Goal: Task Accomplishment & Management: Manage account settings

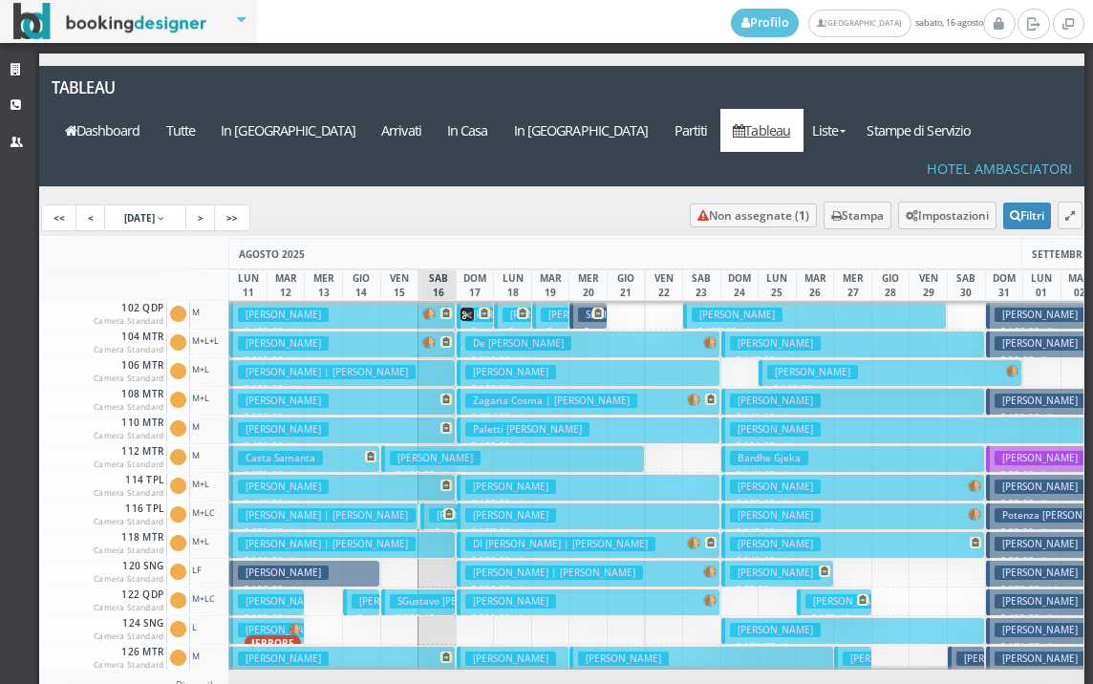
scroll to position [287, 0]
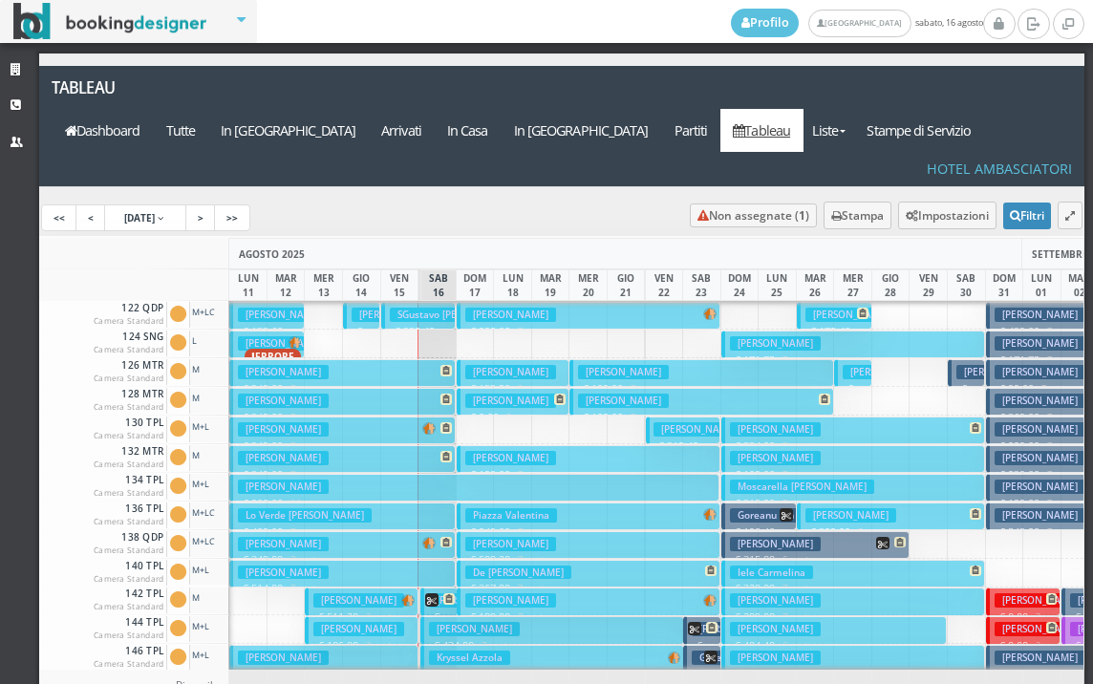
click at [246, 566] on h3 "[PERSON_NAME]" at bounding box center [283, 573] width 91 height 14
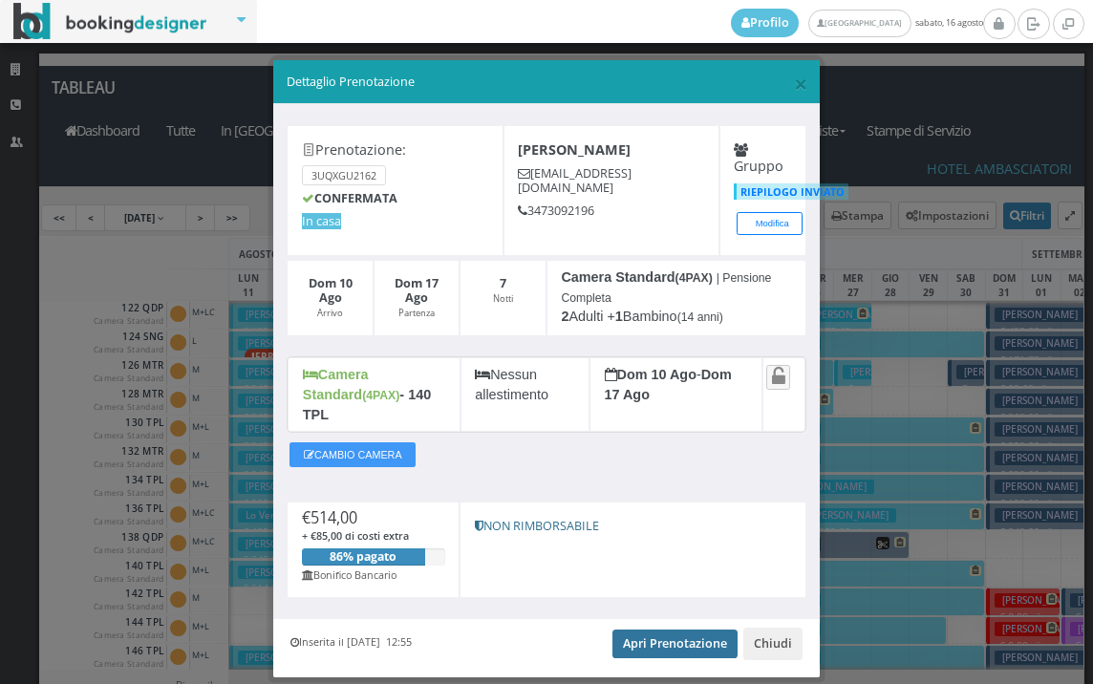
click at [671, 630] on link "Apri Prenotazione" at bounding box center [675, 644] width 125 height 29
click at [794, 84] on span "×" at bounding box center [800, 83] width 13 height 32
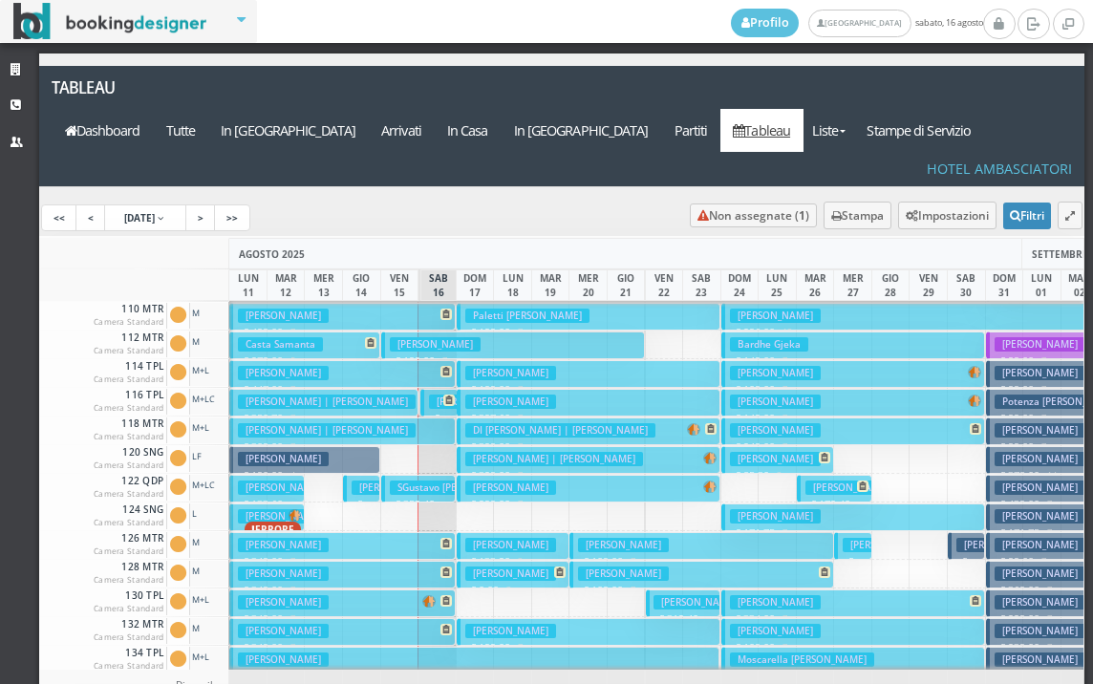
scroll to position [0, 0]
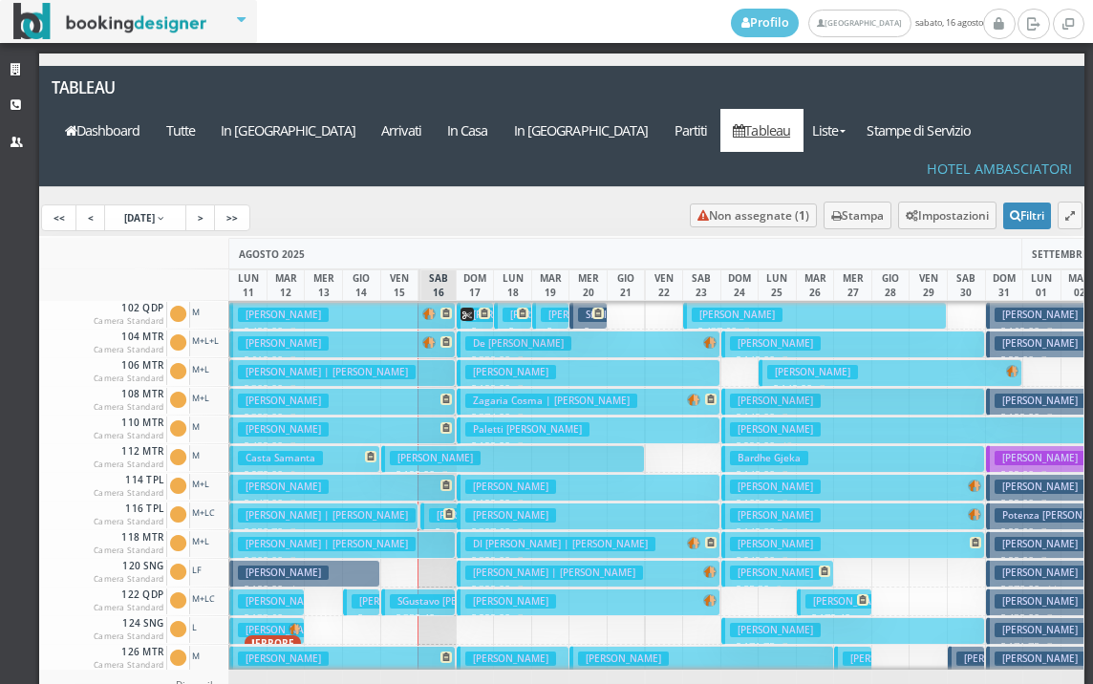
click at [268, 336] on h3 "Tosetti Ernestina" at bounding box center [283, 343] width 91 height 14
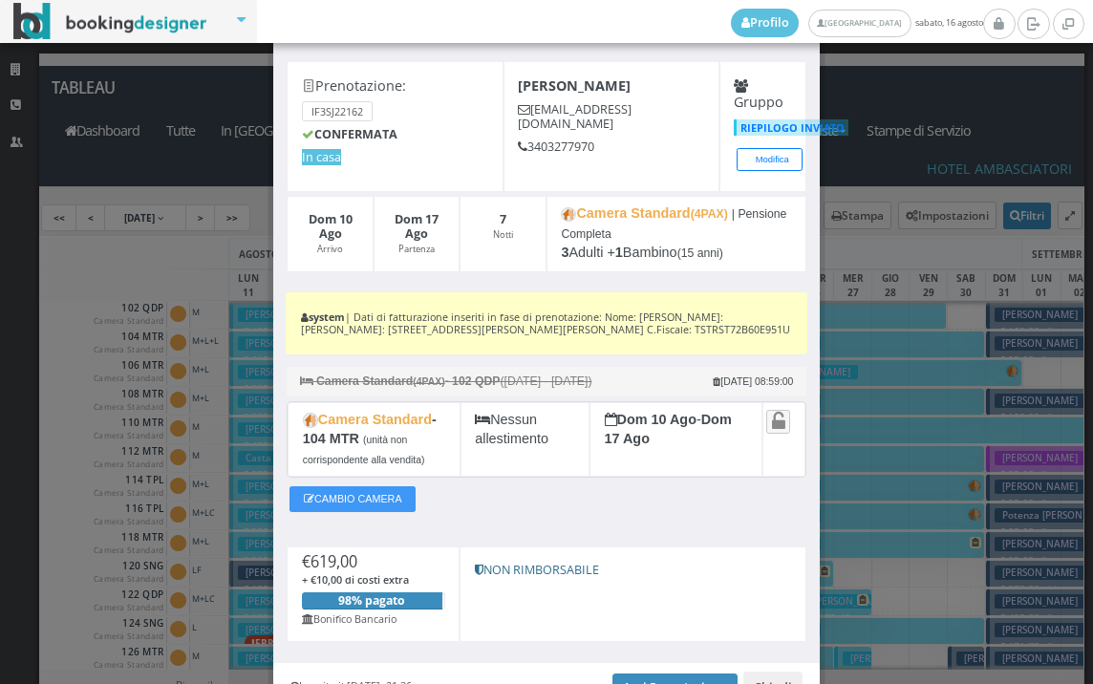
scroll to position [179, 0]
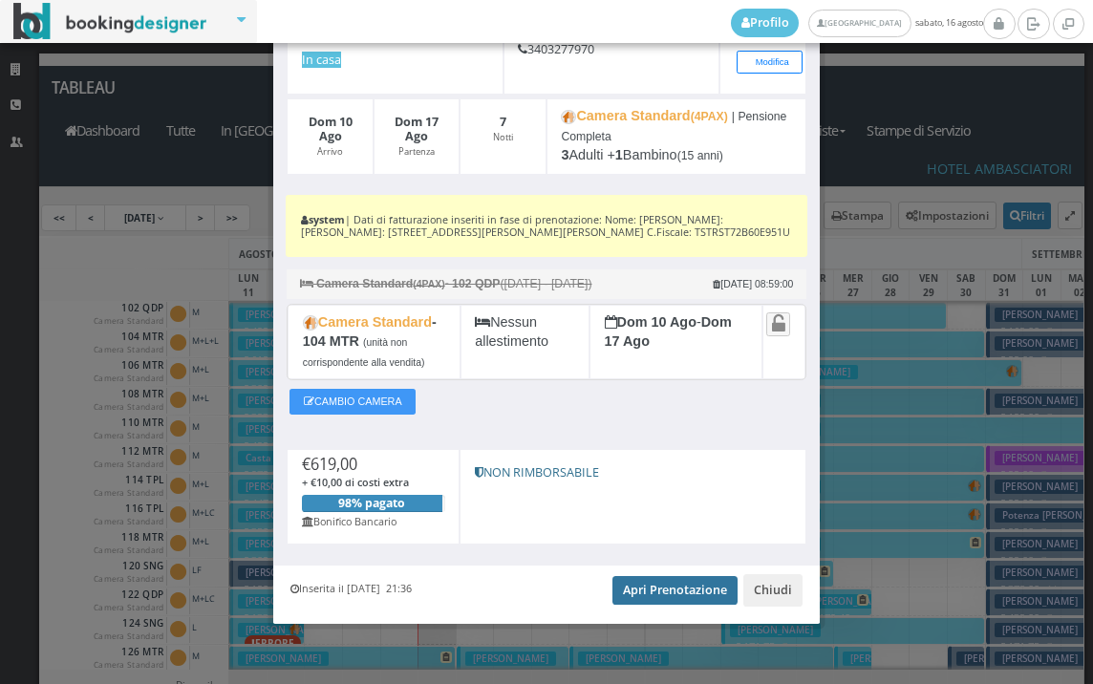
click at [681, 581] on link "Apri Prenotazione" at bounding box center [675, 590] width 125 height 29
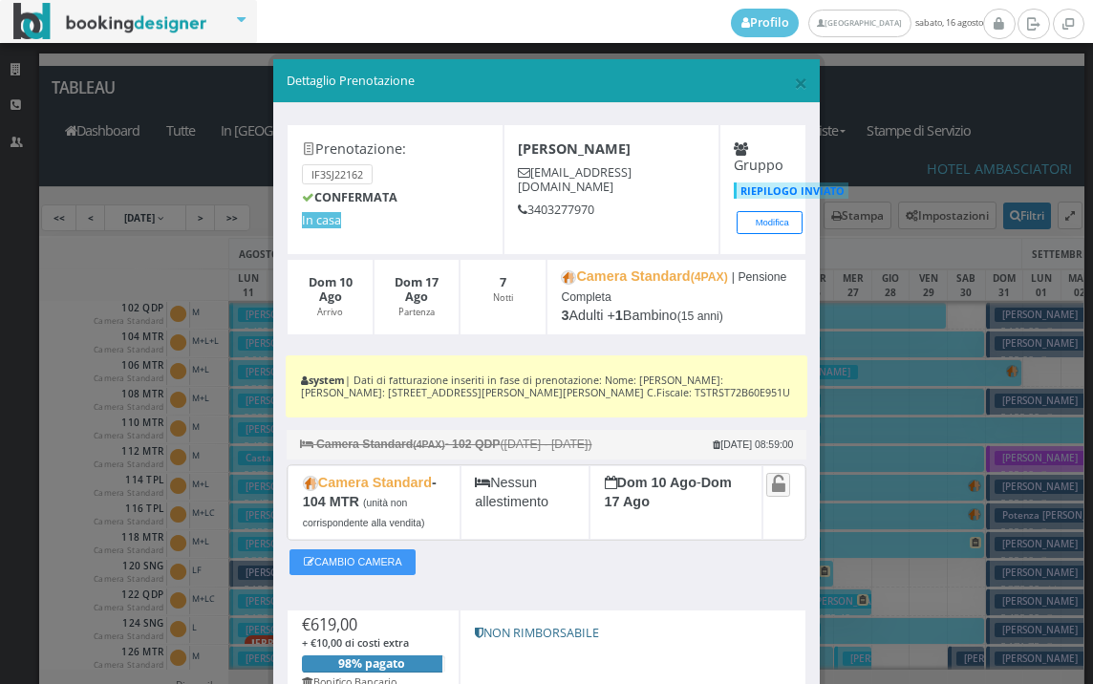
scroll to position [0, 0]
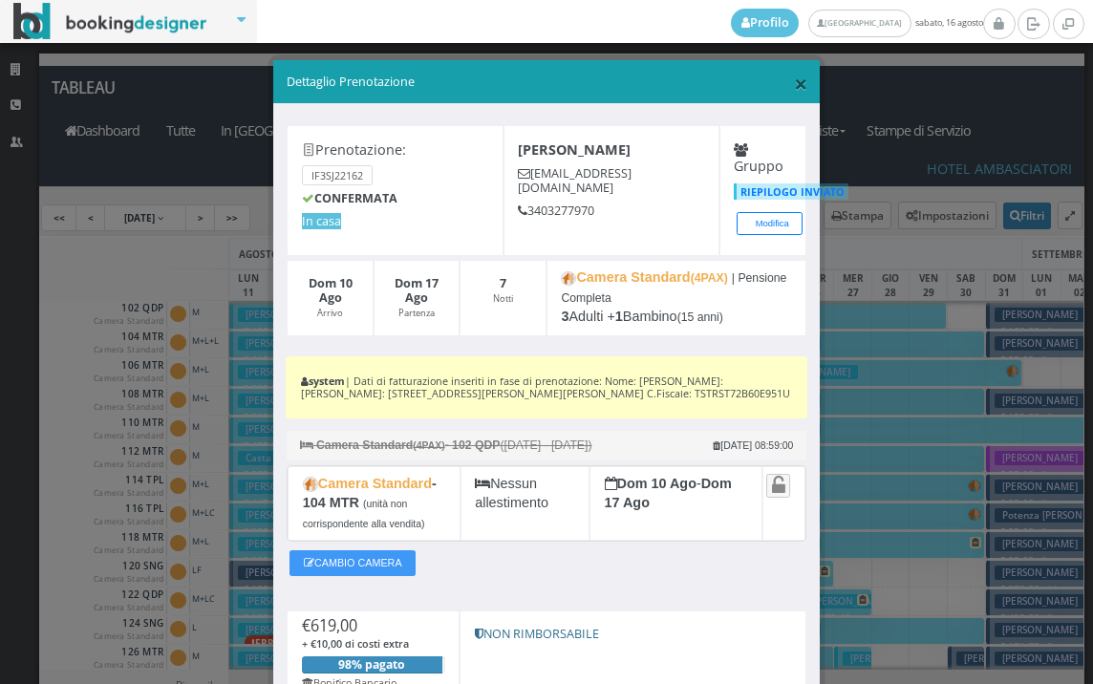
click at [795, 85] on span "×" at bounding box center [800, 83] width 13 height 32
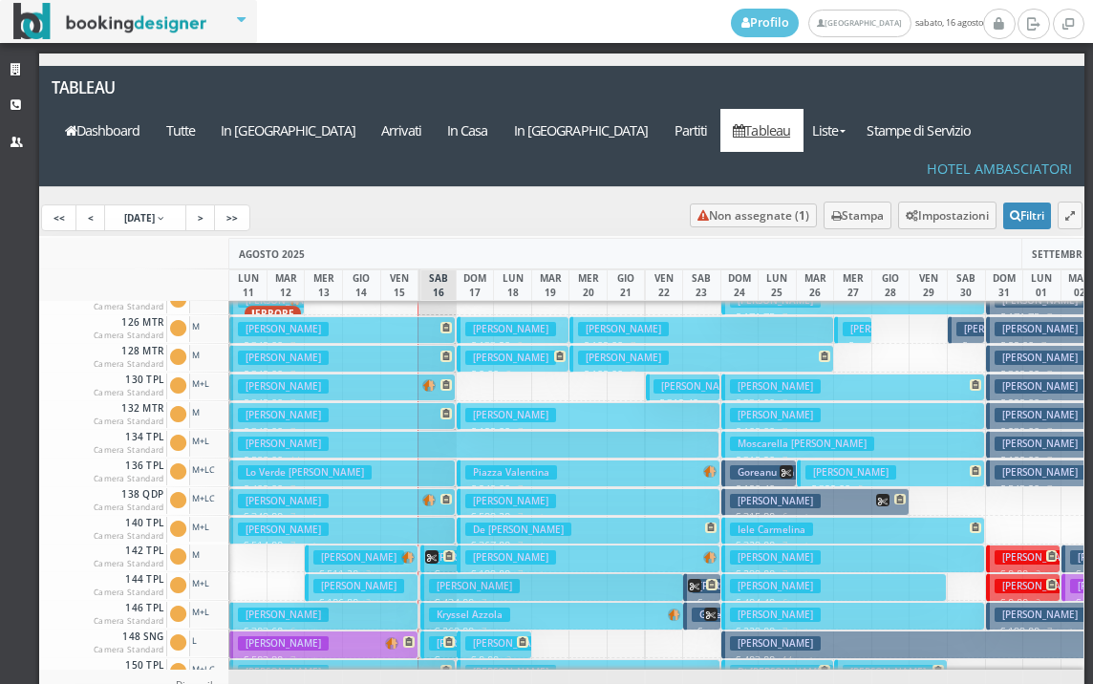
scroll to position [478, 0]
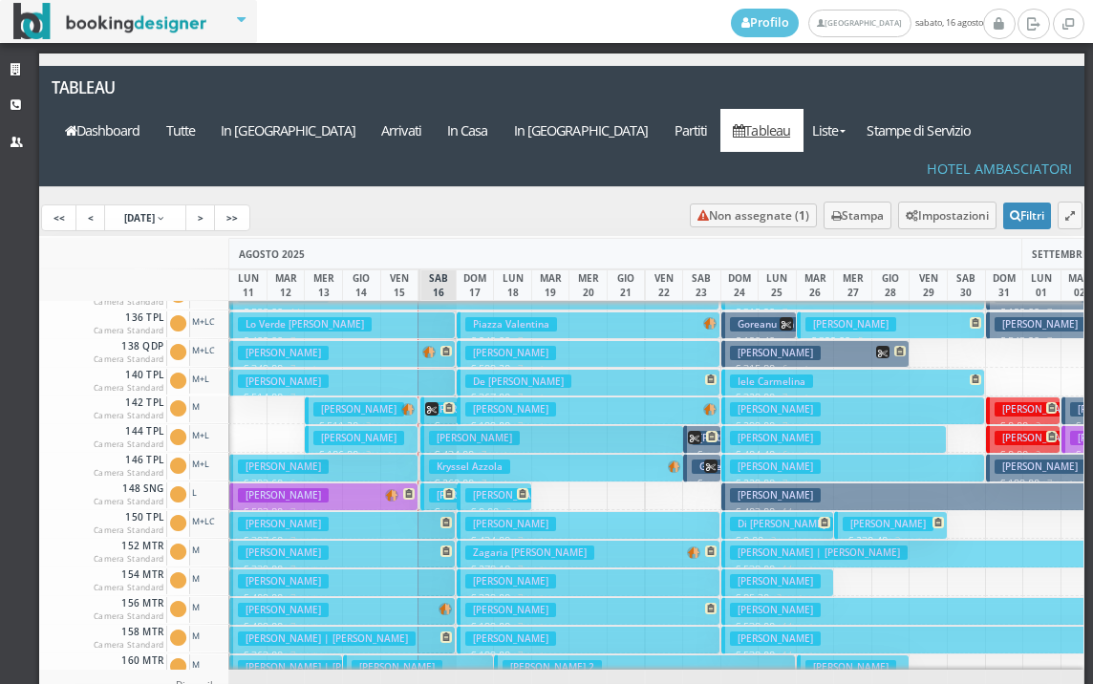
click at [386, 369] on button "Coppola Umberto € 514.00 7 notti 2 Adulti + 1 Ragazzo (14 anni)" at bounding box center [342, 383] width 227 height 28
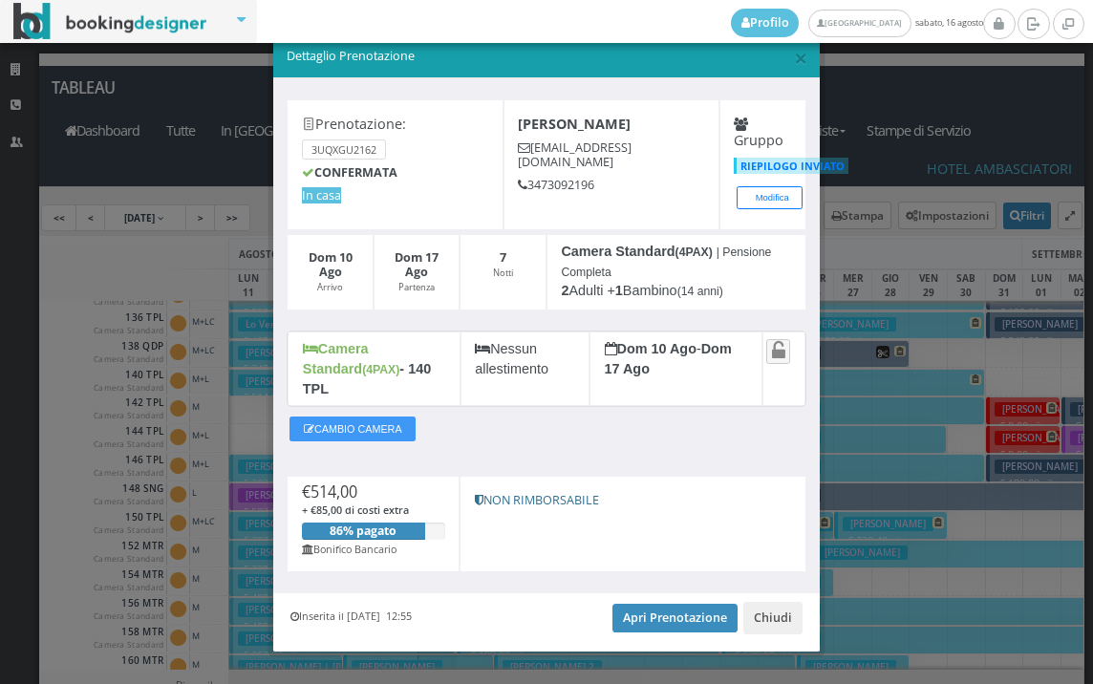
scroll to position [36, 0]
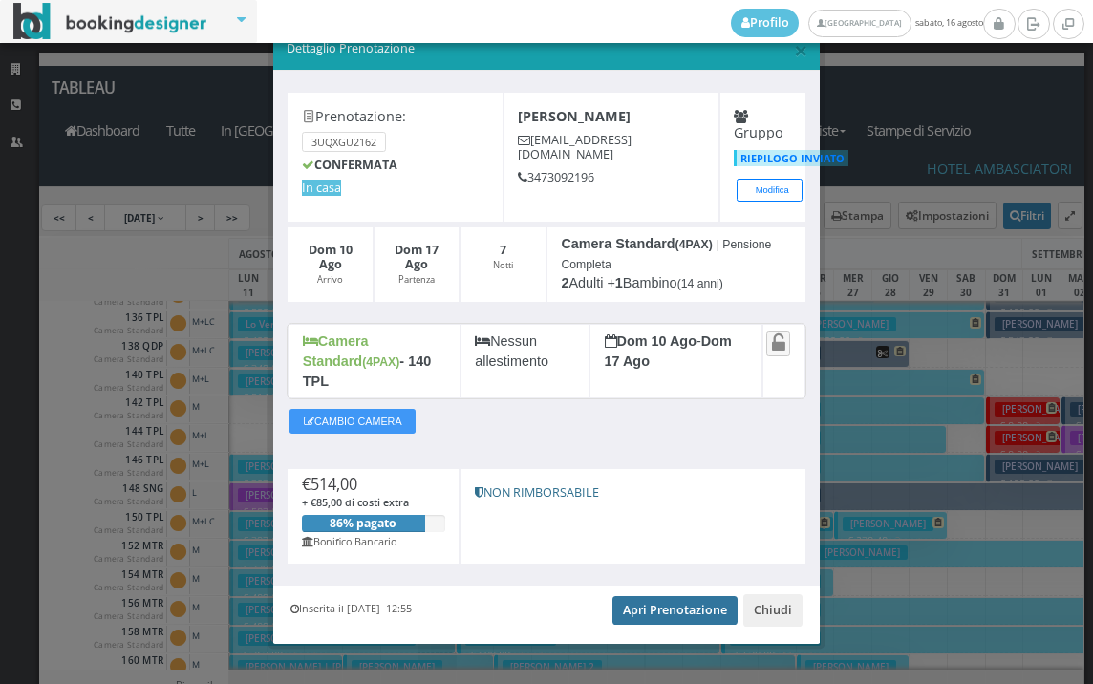
click at [657, 596] on link "Apri Prenotazione" at bounding box center [675, 610] width 125 height 29
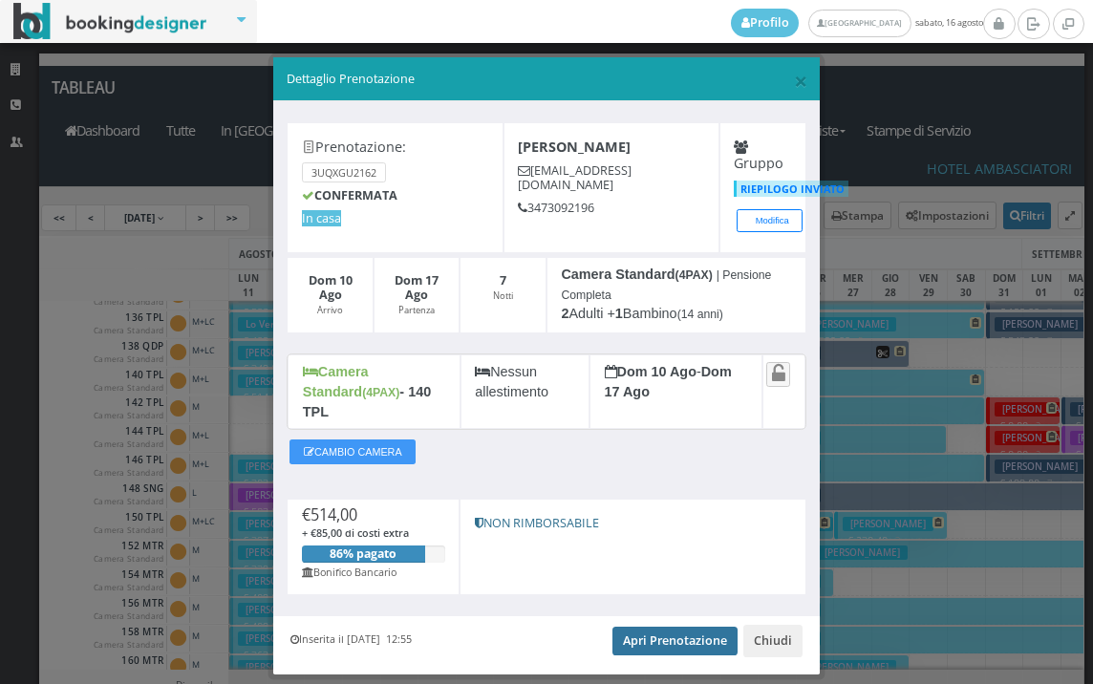
scroll to position [0, 0]
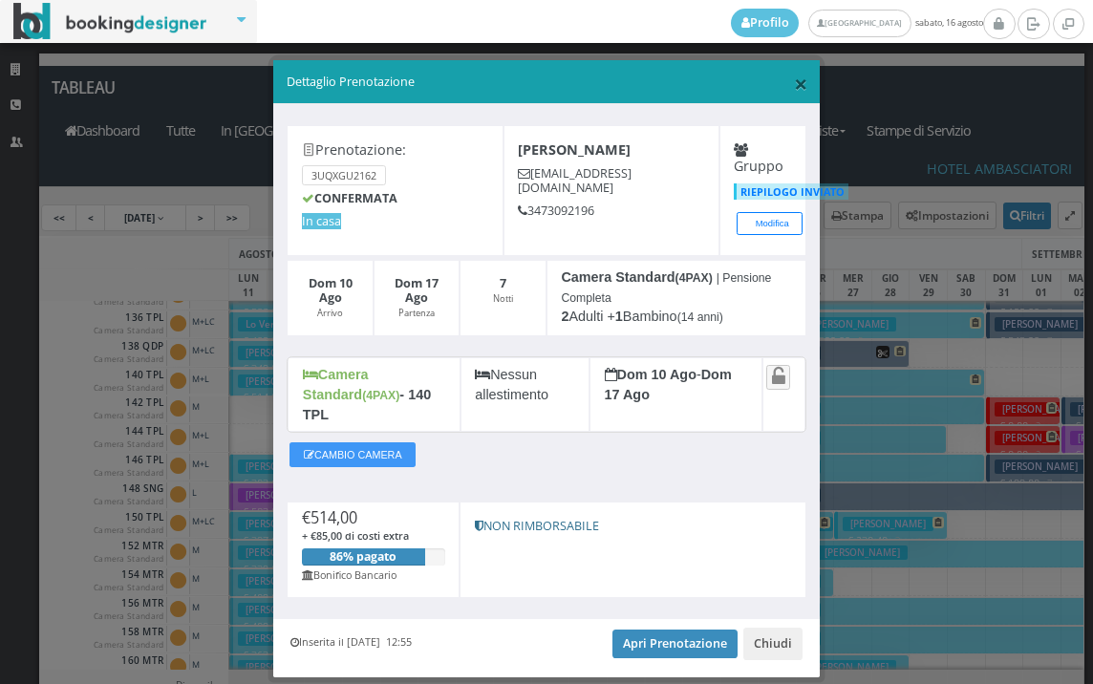
click at [794, 86] on span "×" at bounding box center [800, 83] width 13 height 32
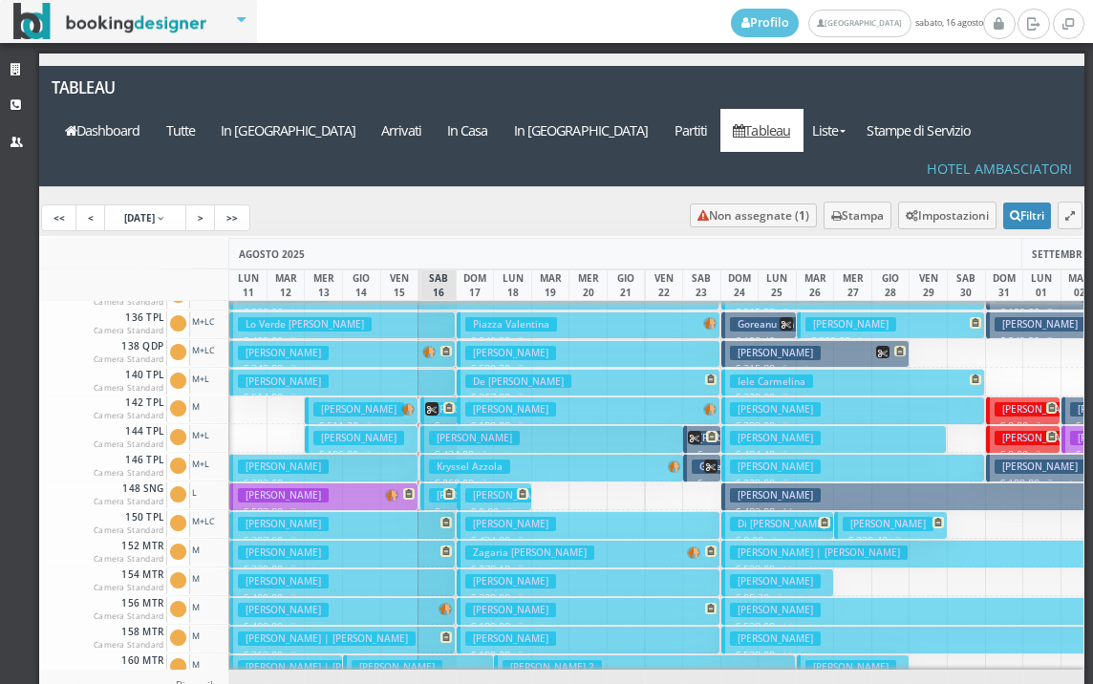
click at [434, 369] on button "Coppola Umberto € 514.00 7 notti 2 Adulti + 1 Ragazzo (14 anni)" at bounding box center [342, 383] width 227 height 28
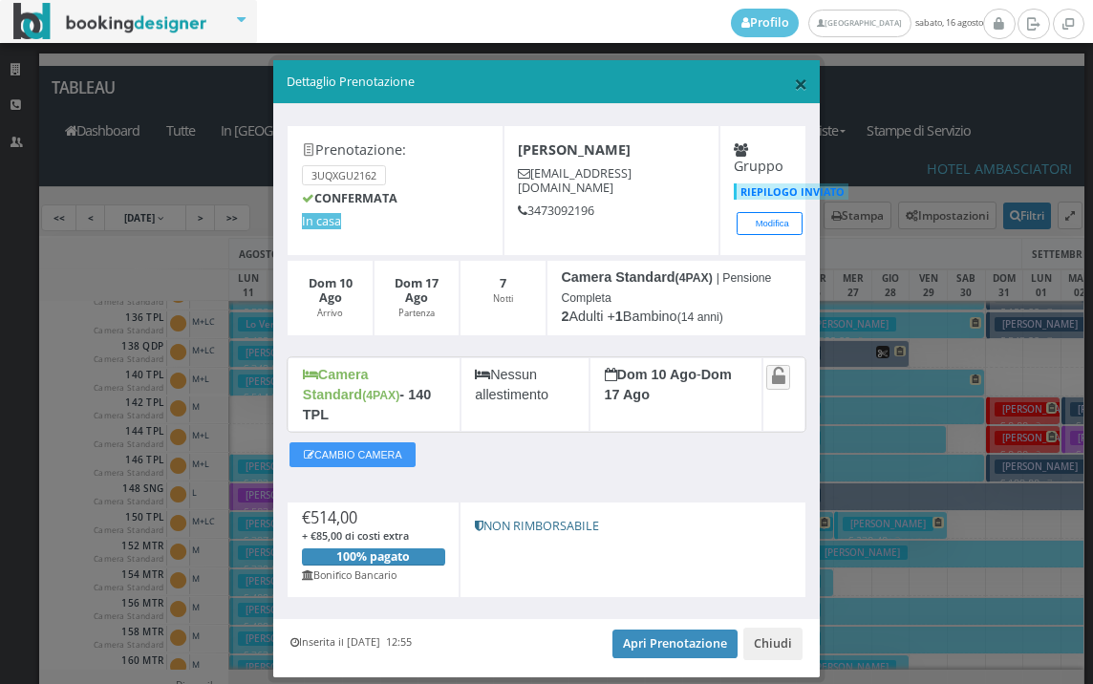
click at [796, 87] on span "×" at bounding box center [800, 83] width 13 height 32
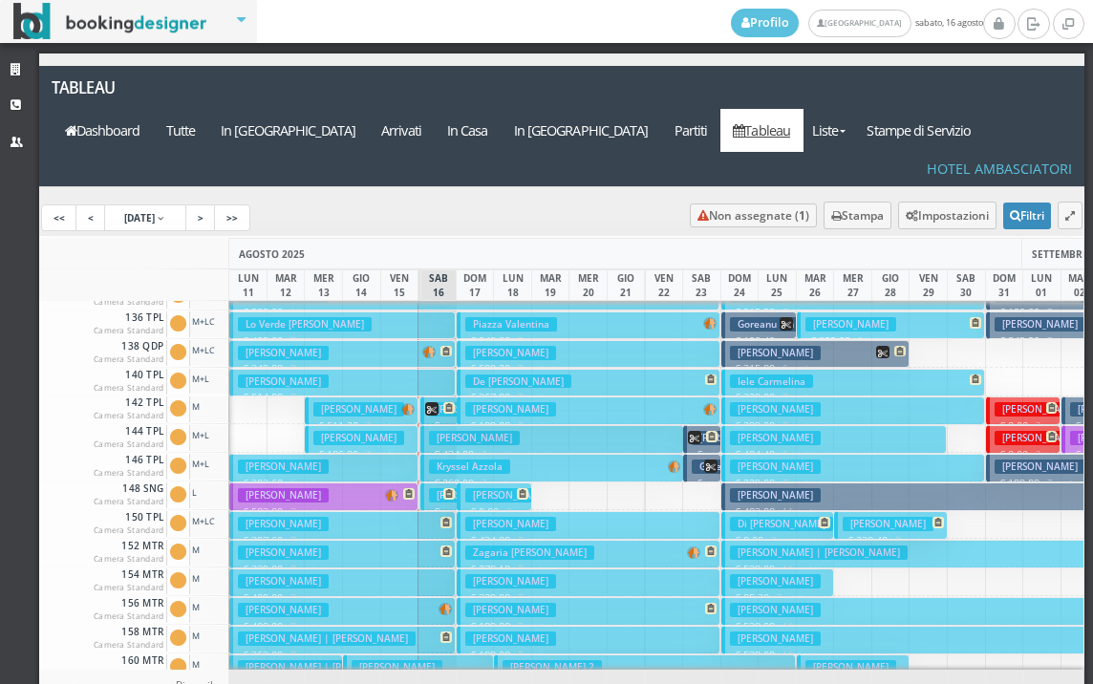
click at [486, 369] on button "De Bartolo Domenico € 367.00 7 notti 2 Adulti + 1 Bambino (8 anni)" at bounding box center [589, 383] width 264 height 28
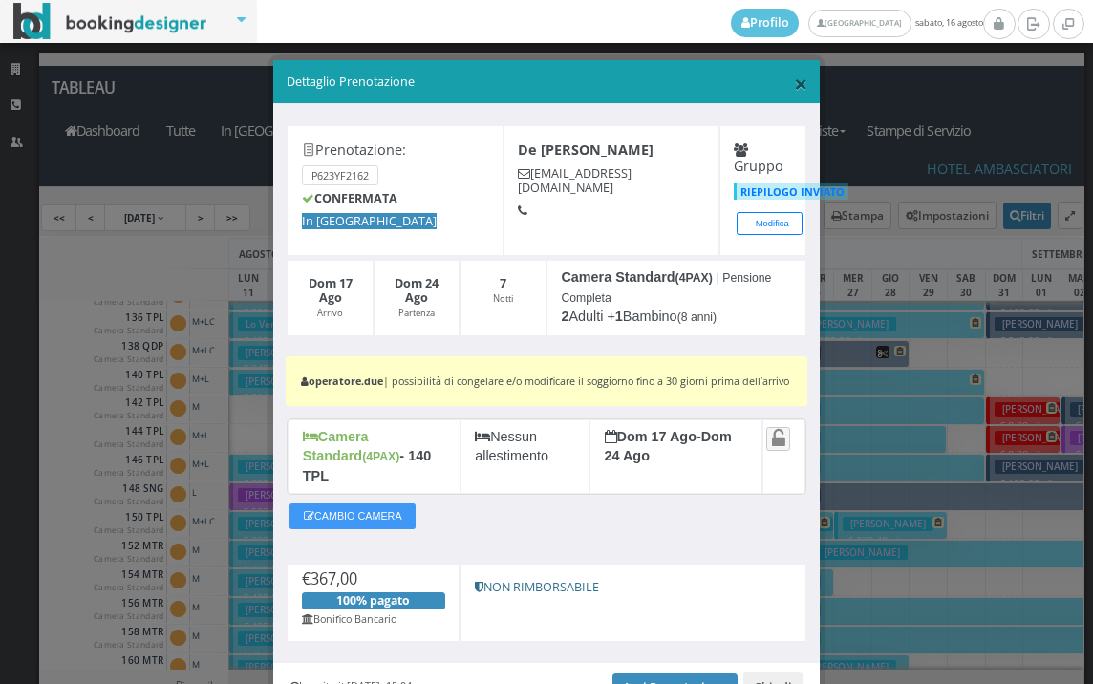
click at [794, 80] on span "×" at bounding box center [800, 83] width 13 height 32
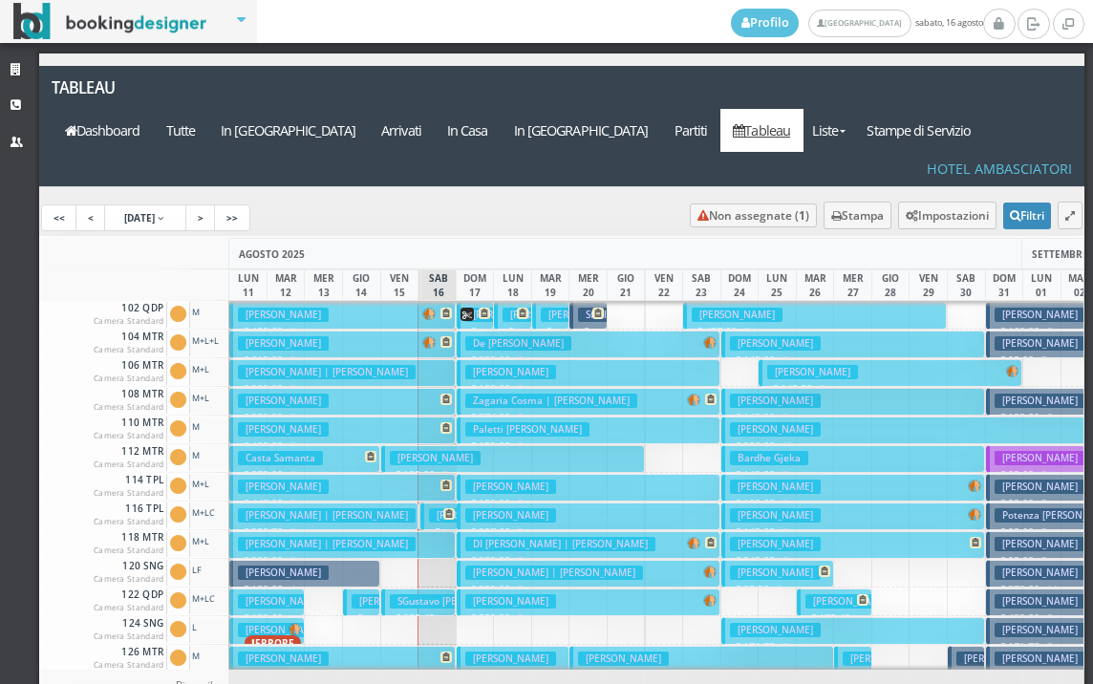
click at [534, 200] on div "<< < 11 Aug 2025 > >>" at bounding box center [562, 218] width 1047 height 36
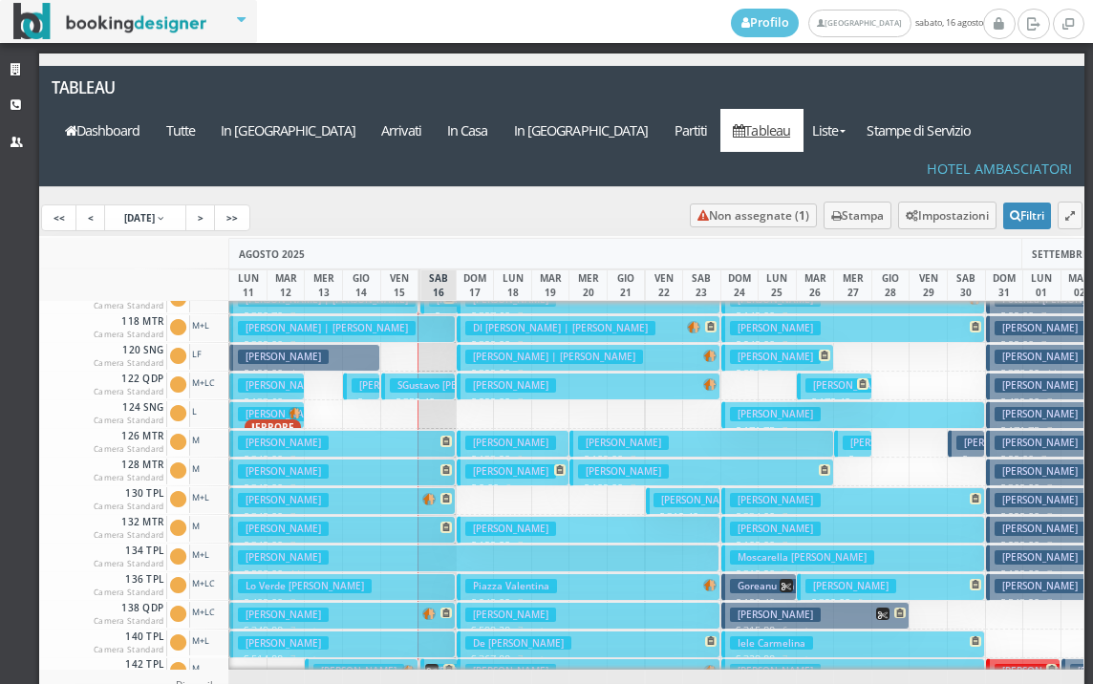
scroll to position [287, 0]
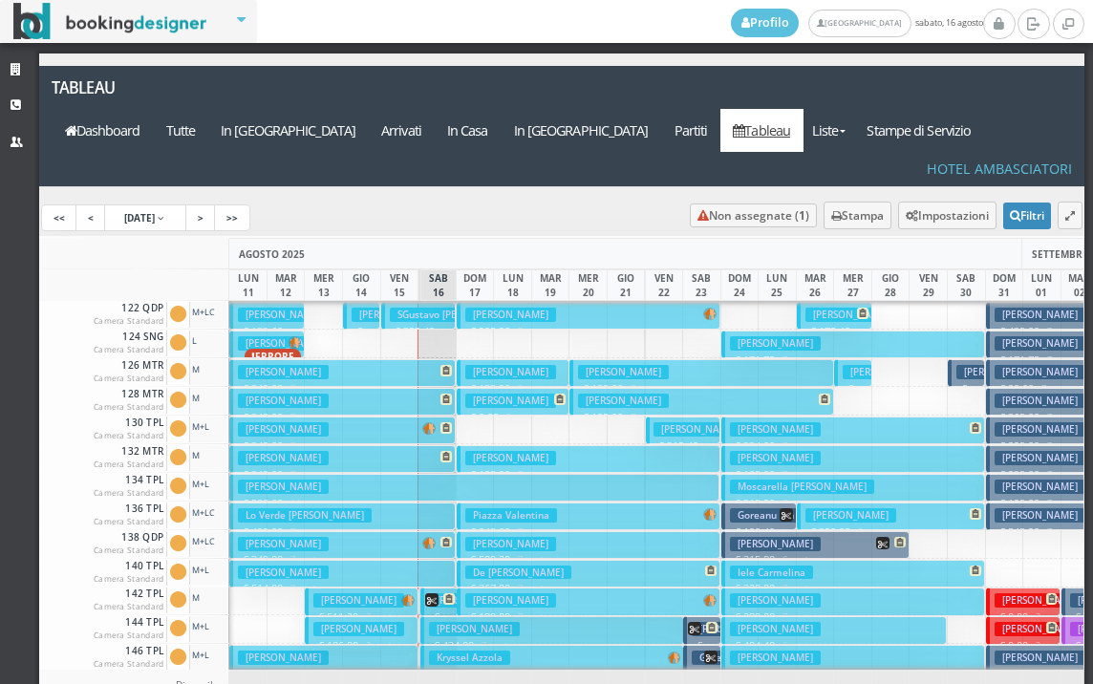
click at [473, 365] on h3 "Pesci Gianpietro" at bounding box center [510, 372] width 91 height 14
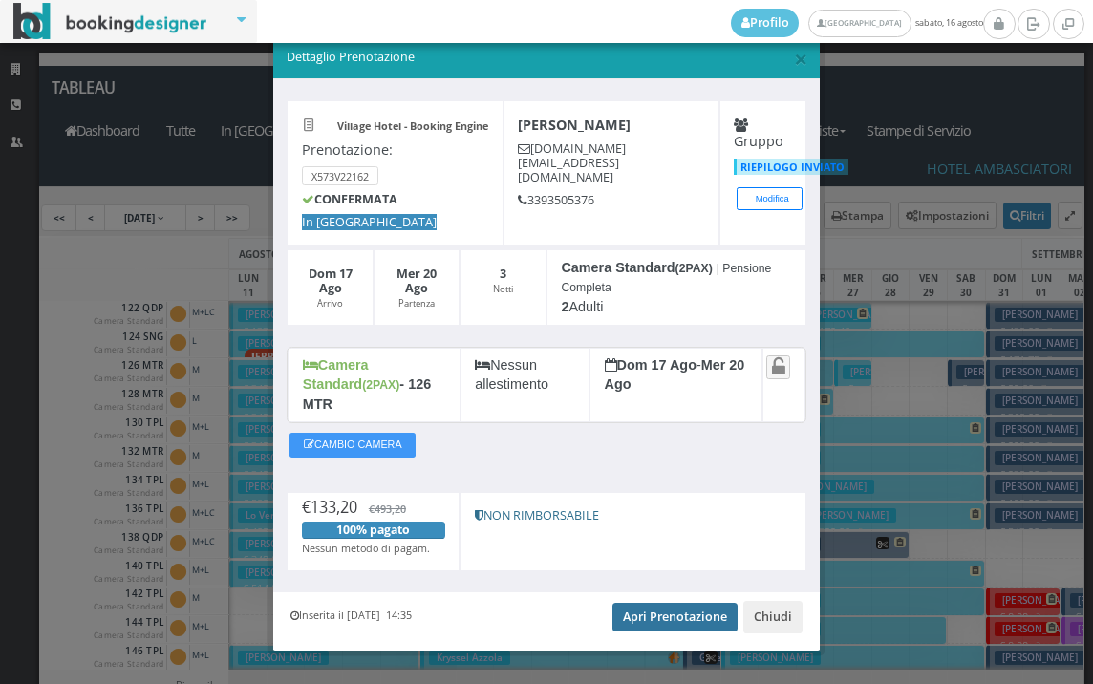
scroll to position [35, 0]
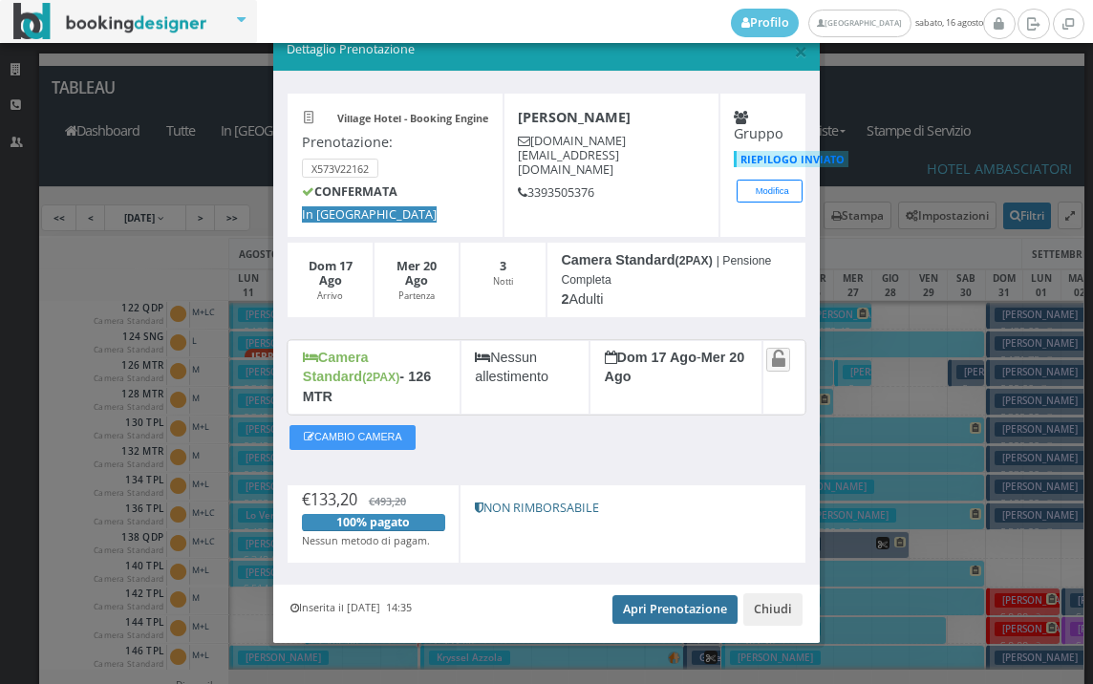
click at [656, 595] on link "Apri Prenotazione" at bounding box center [675, 609] width 125 height 29
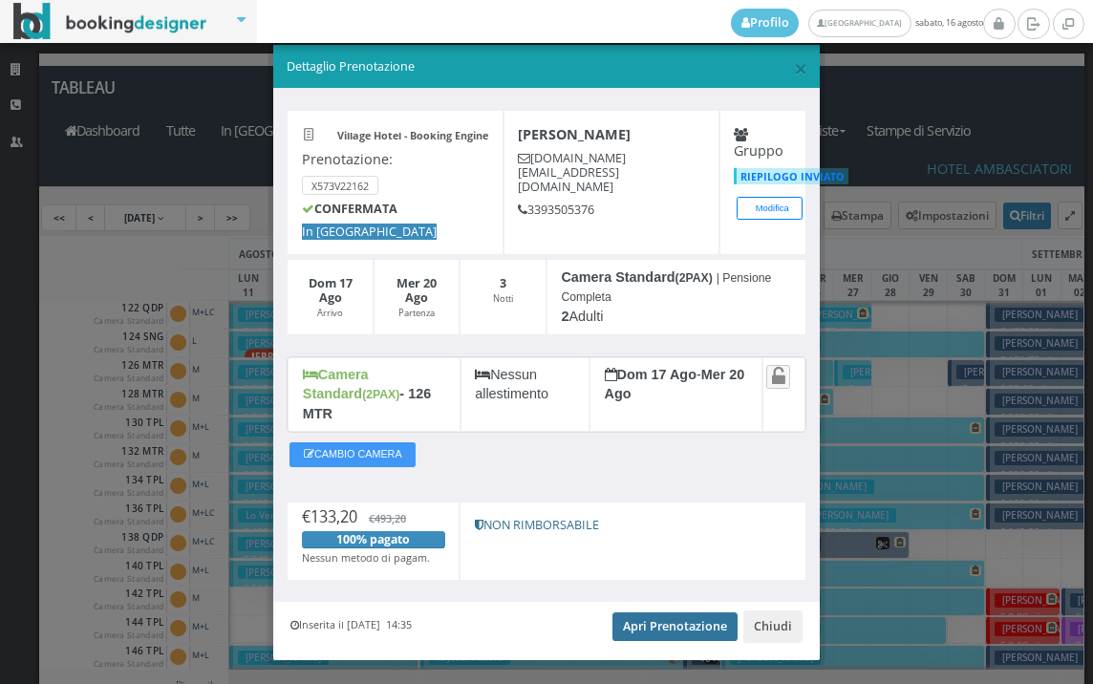
scroll to position [0, 0]
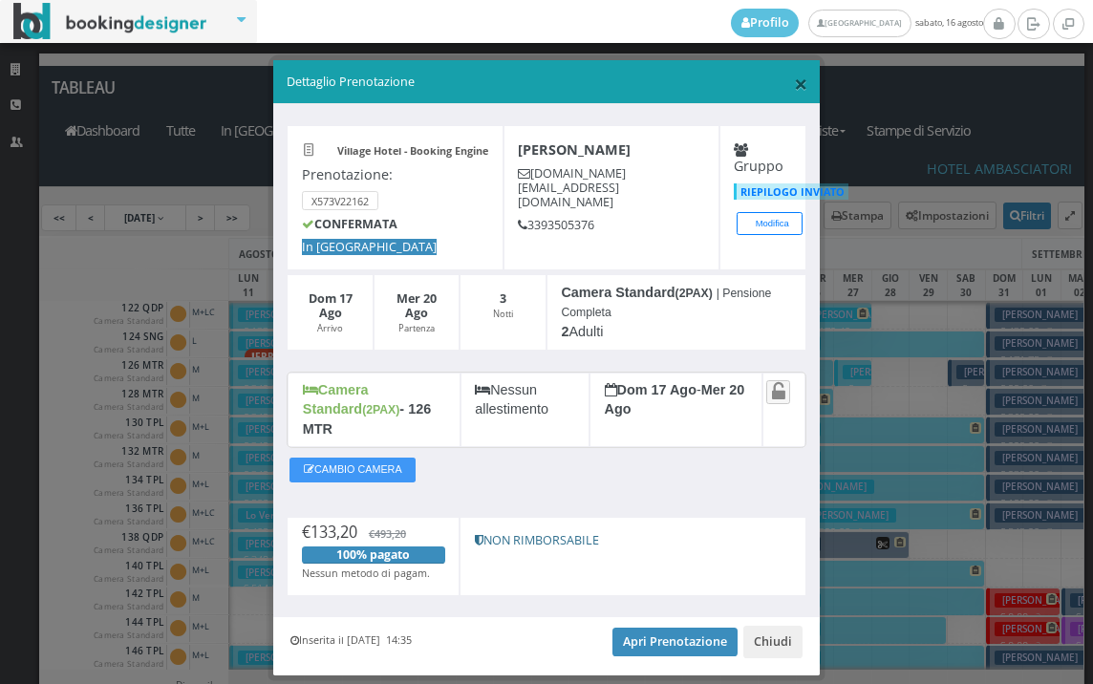
click at [794, 94] on span "×" at bounding box center [800, 83] width 13 height 32
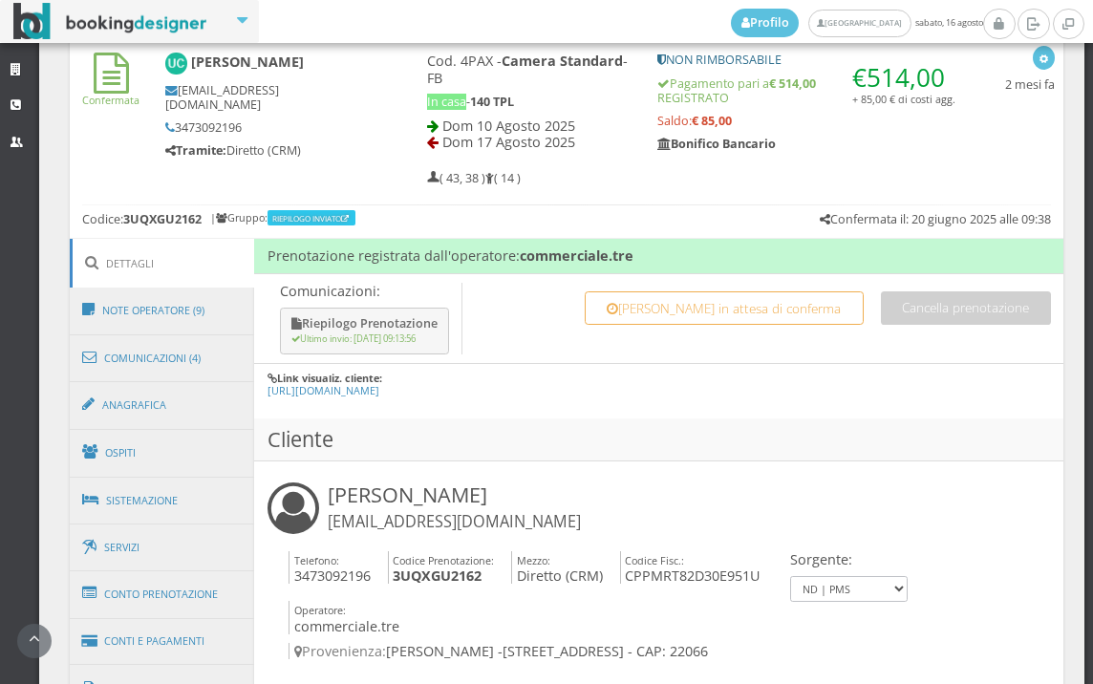
scroll to position [530, 0]
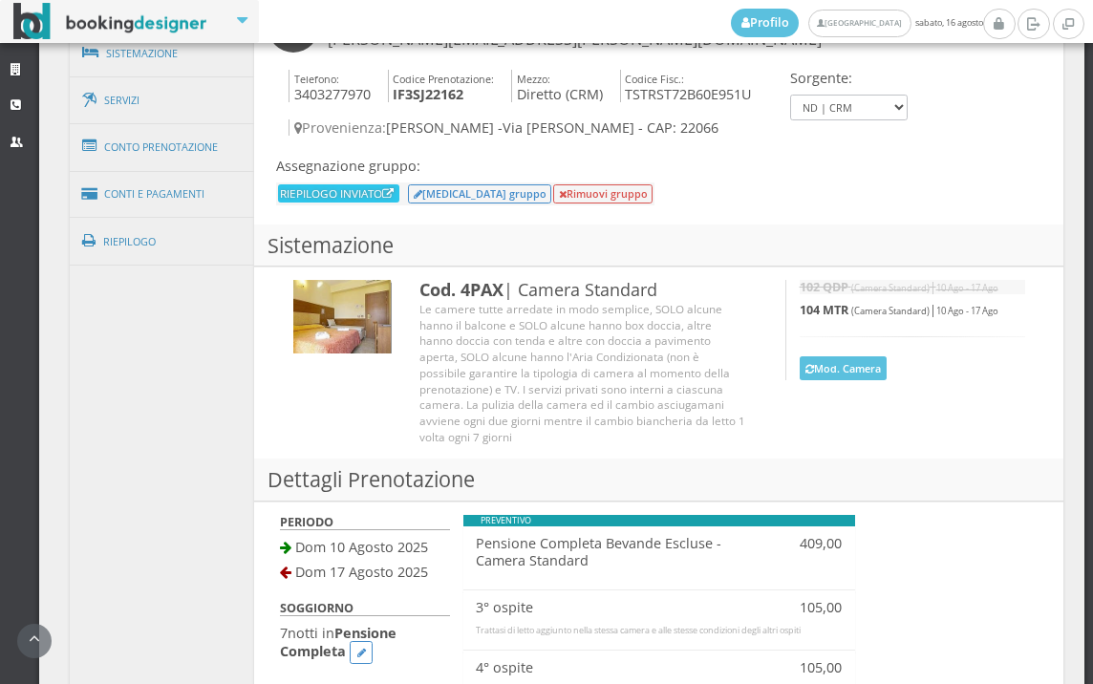
scroll to position [1343, 0]
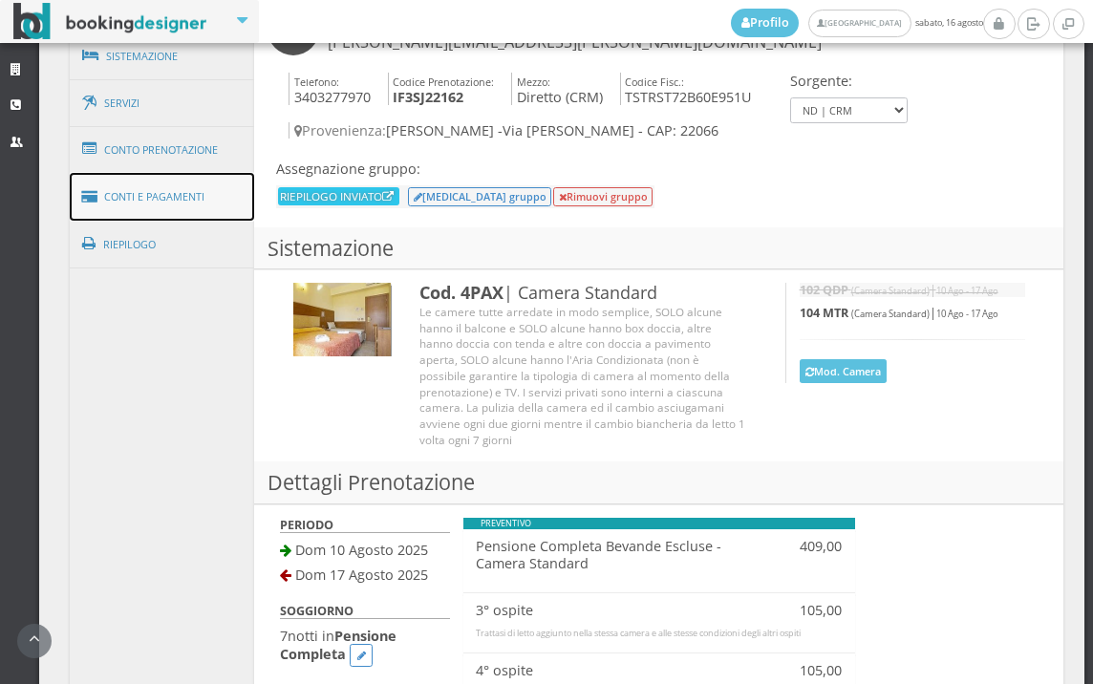
click at [187, 218] on link "Conti e Pagamenti" at bounding box center [162, 197] width 185 height 49
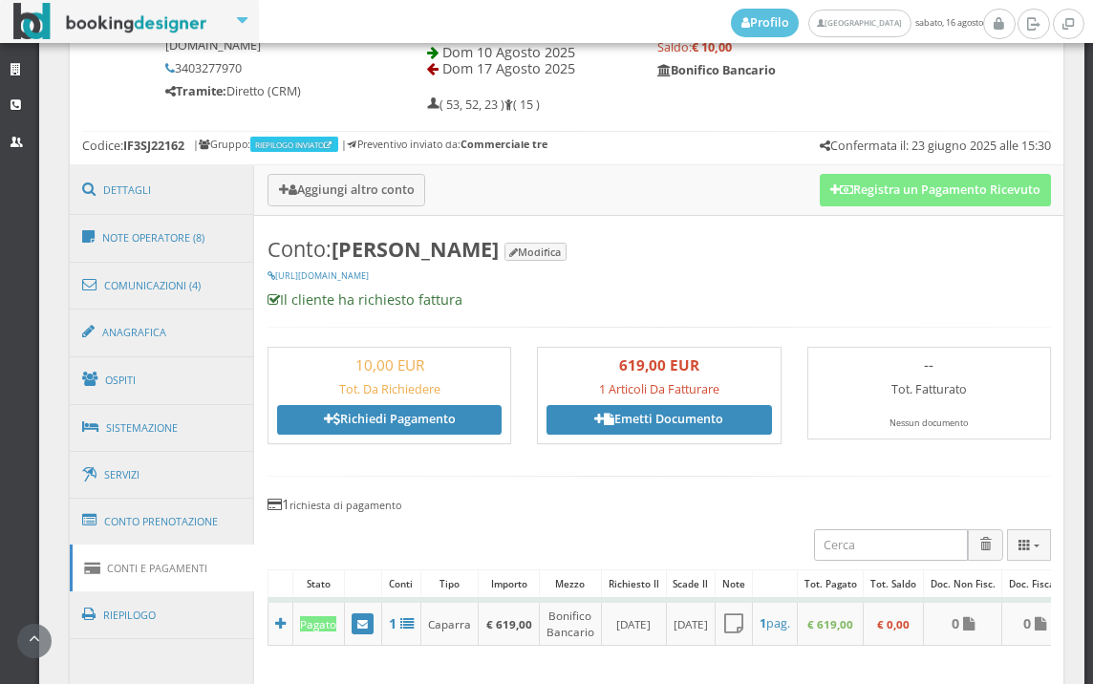
scroll to position [919, 0]
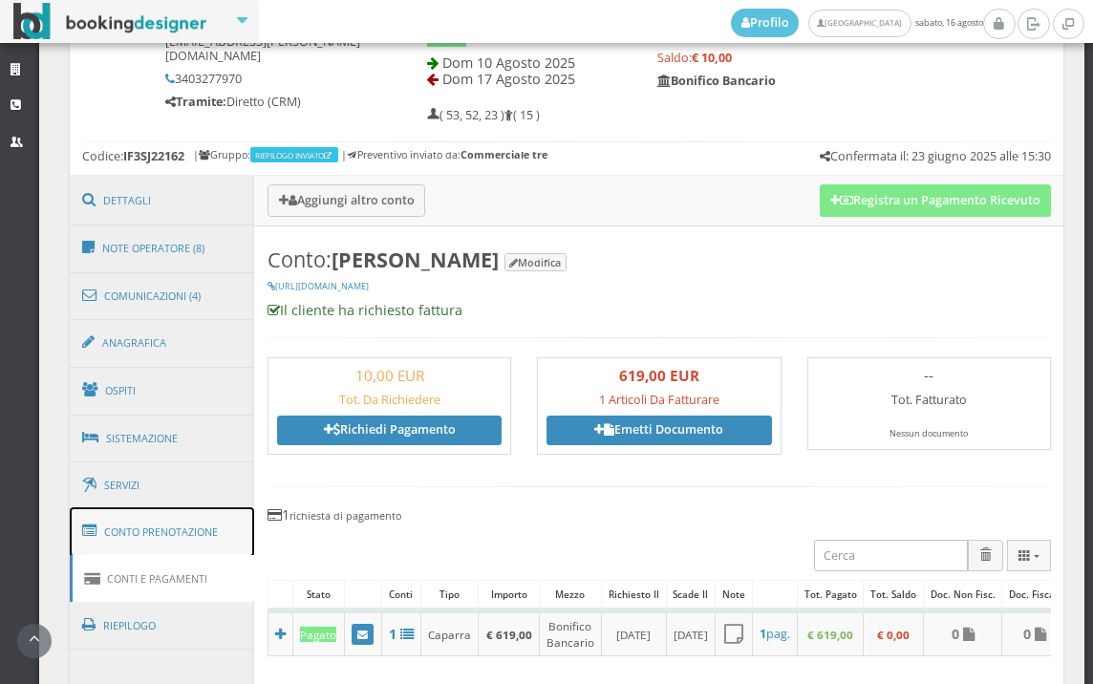
click at [193, 541] on link "Conto Prenotazione" at bounding box center [162, 533] width 185 height 50
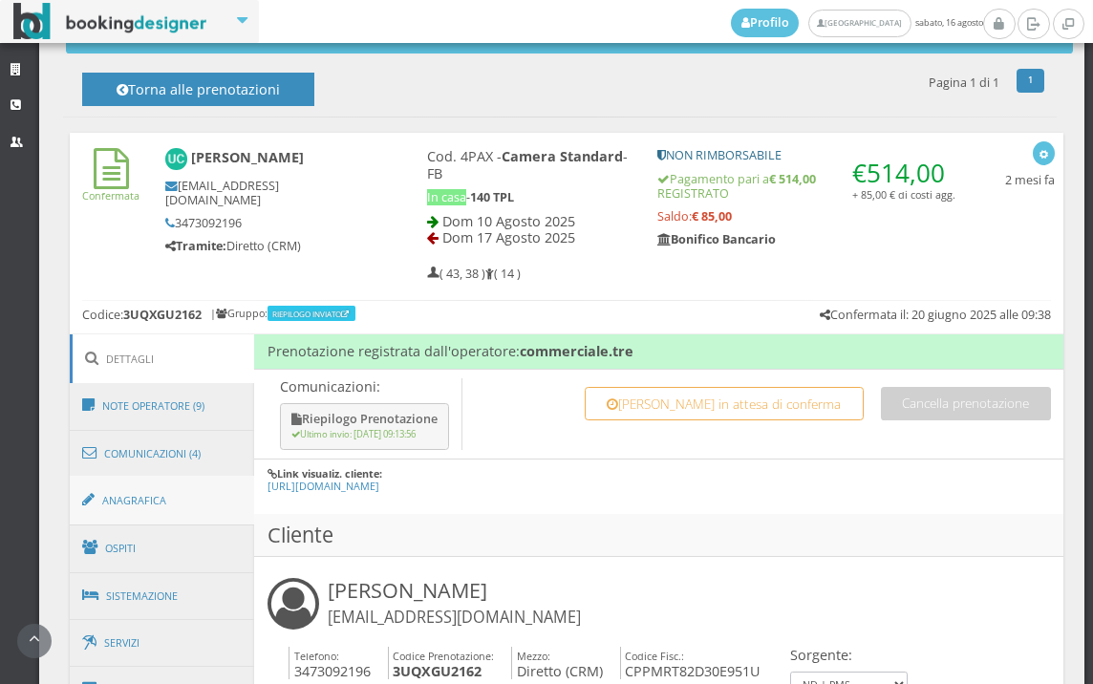
scroll to position [1062, 0]
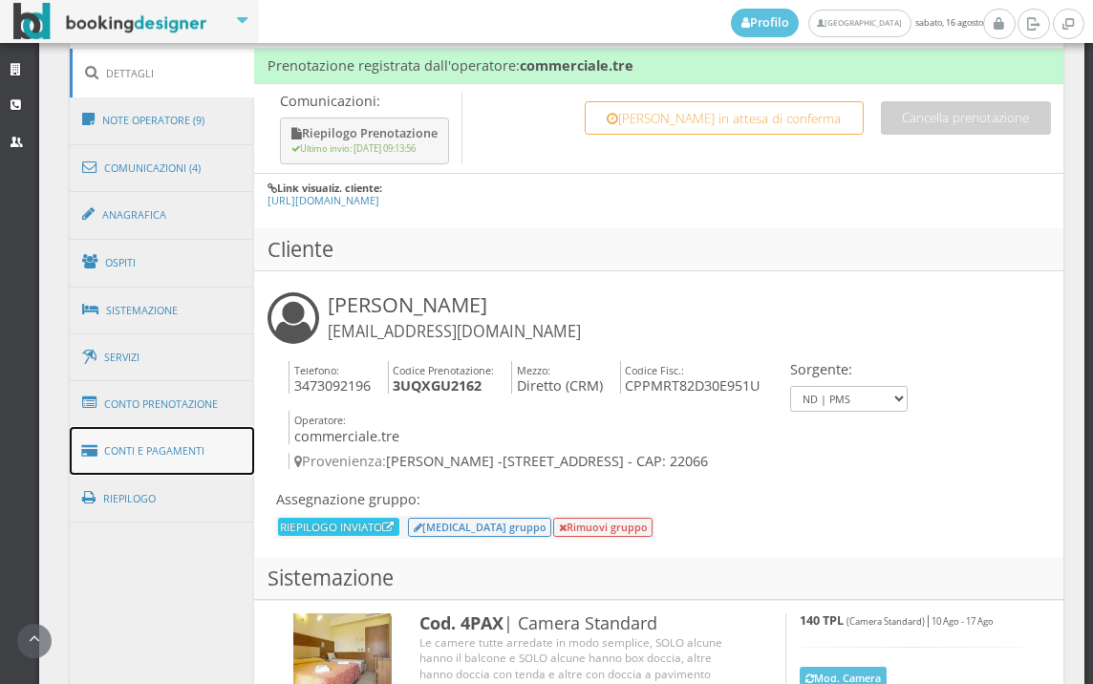
click at [209, 446] on link "Conti e Pagamenti" at bounding box center [162, 451] width 185 height 49
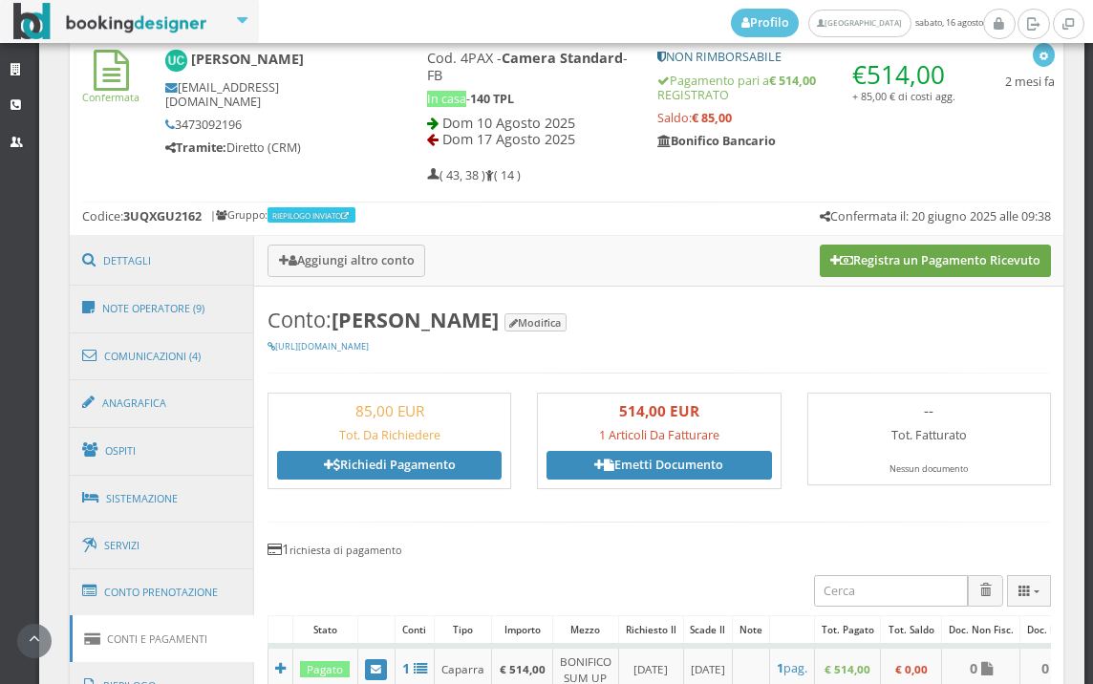
scroll to position [849, 0]
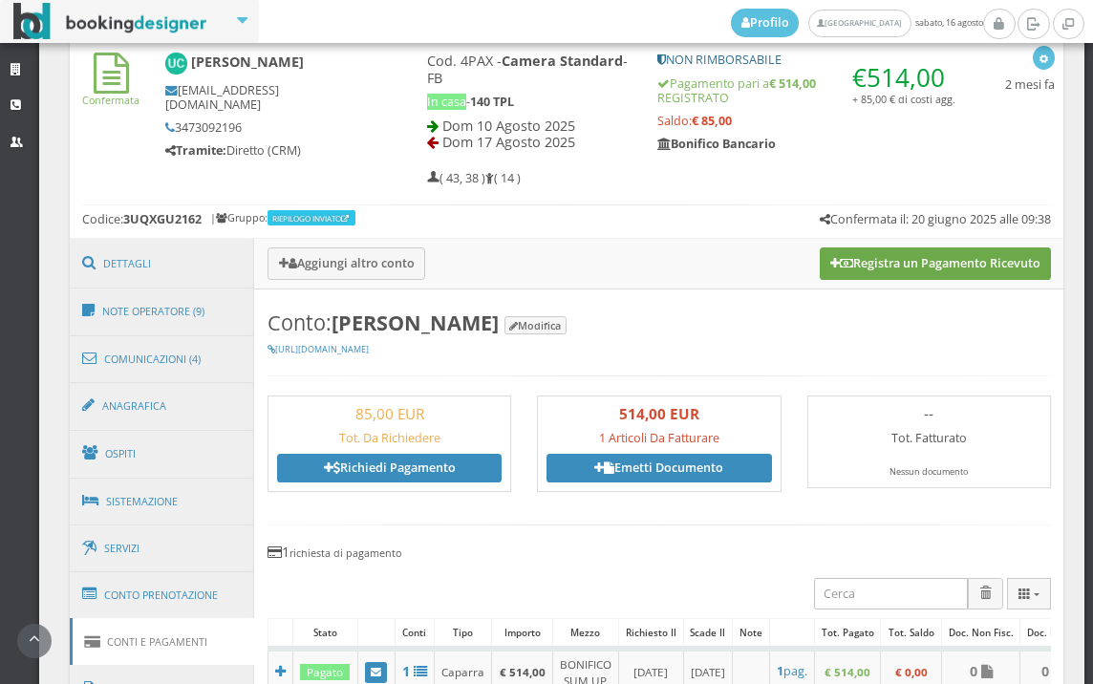
click at [933, 264] on button "Registra un Pagamento Ricevuto" at bounding box center [935, 264] width 231 height 32
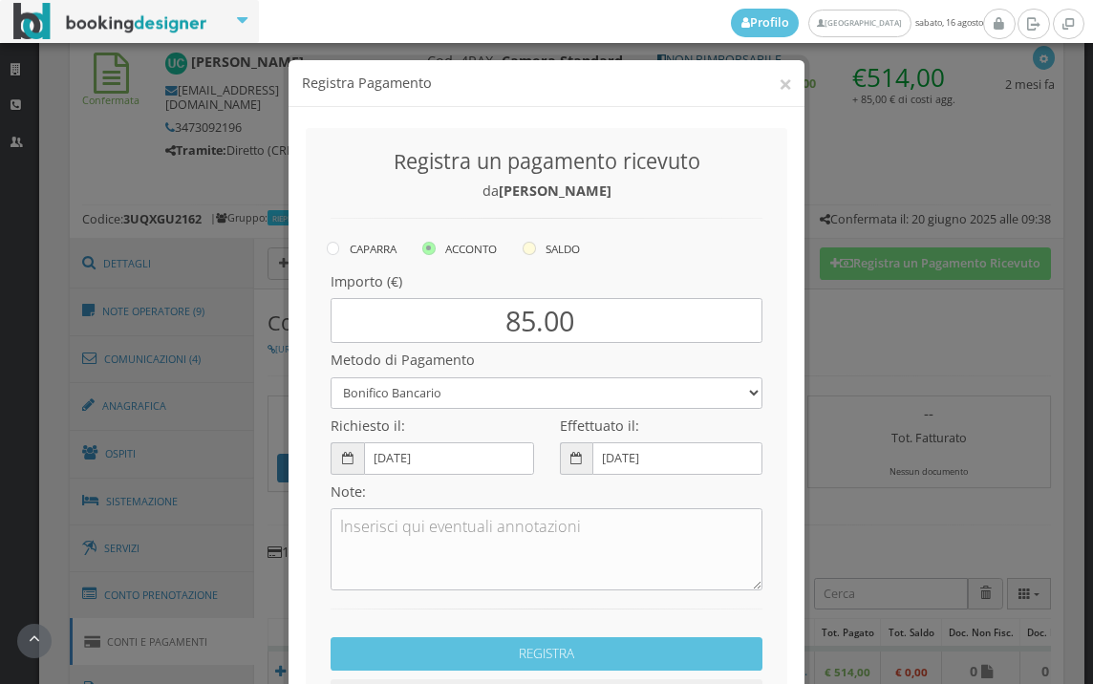
click at [523, 252] on icon at bounding box center [529, 248] width 13 height 13
radio input "true"
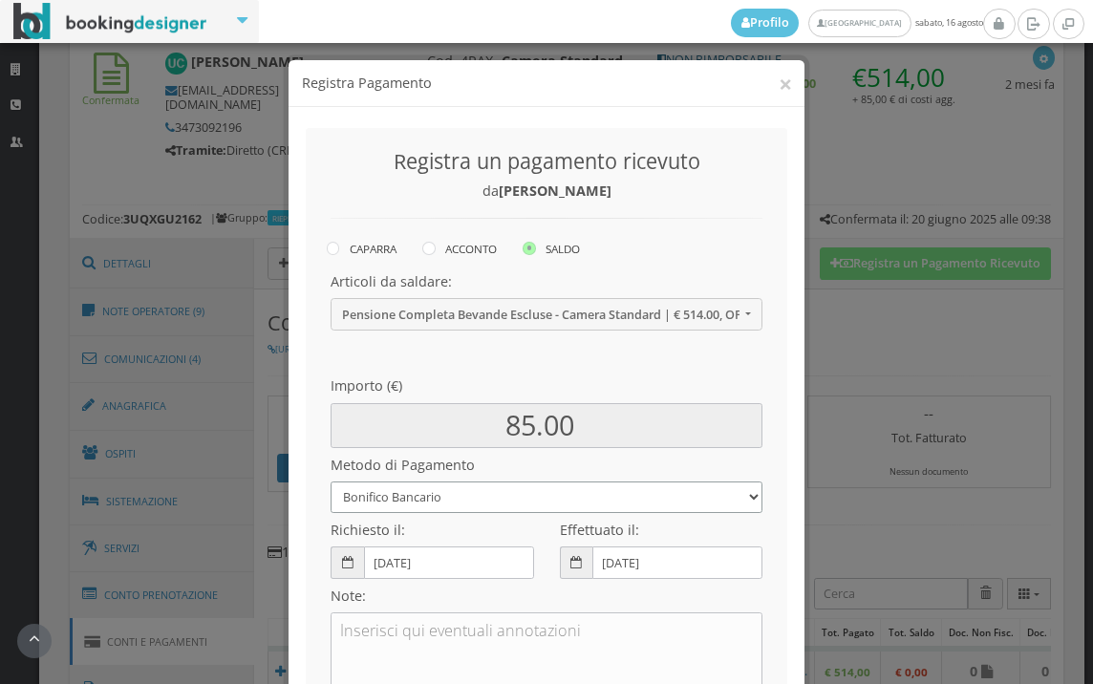
click at [473, 503] on select "Bonifico Bancario BONIFICO SUM UP Contanti Assegno Bancario Assegno Circolare V…" at bounding box center [547, 498] width 432 height 32
select select
click at [331, 482] on select "Bonifico Bancario BONIFICO SUM UP Contanti Assegno Bancario Assegno Circolare V…" at bounding box center [547, 498] width 432 height 32
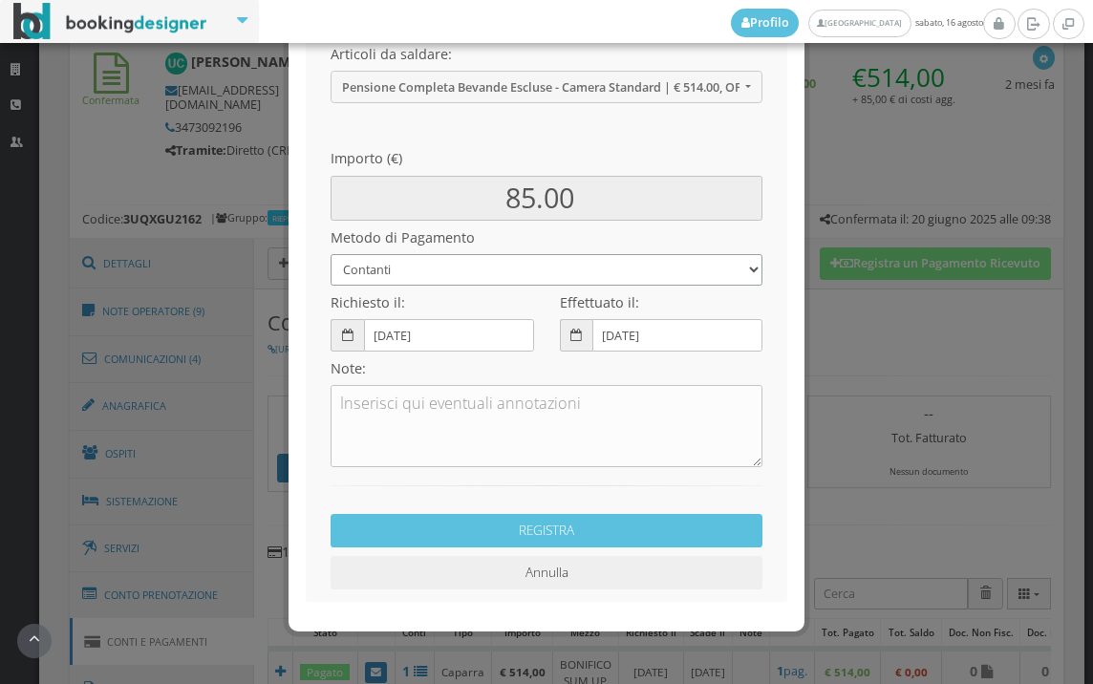
scroll to position [261, 0]
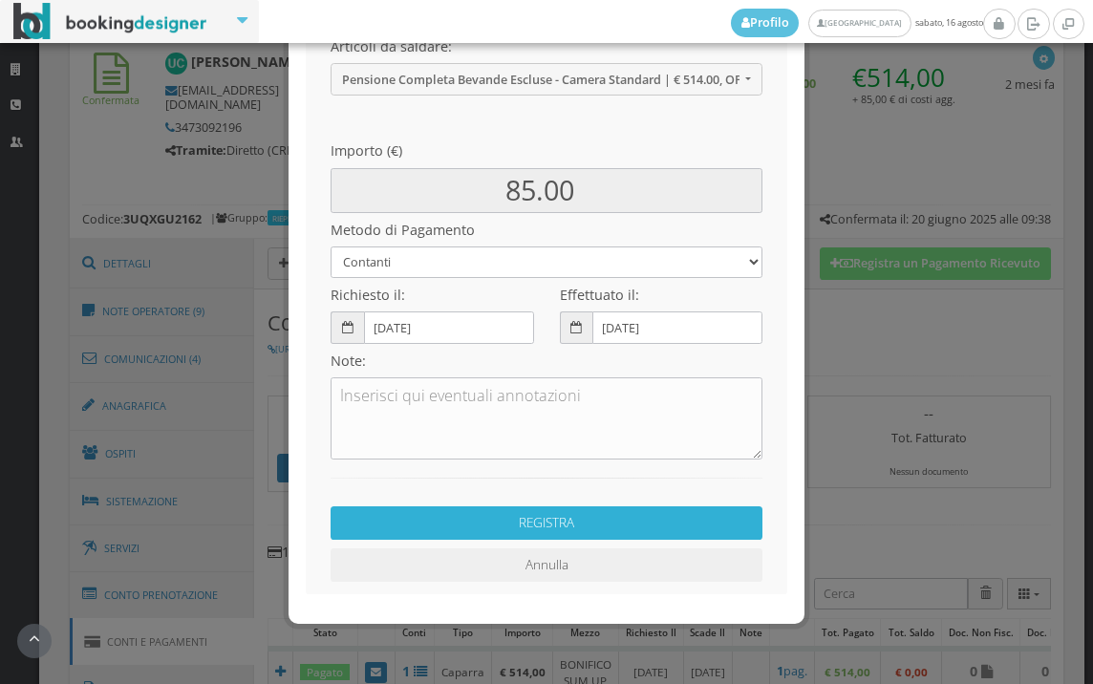
click at [532, 523] on button "REGISTRA" at bounding box center [547, 523] width 432 height 33
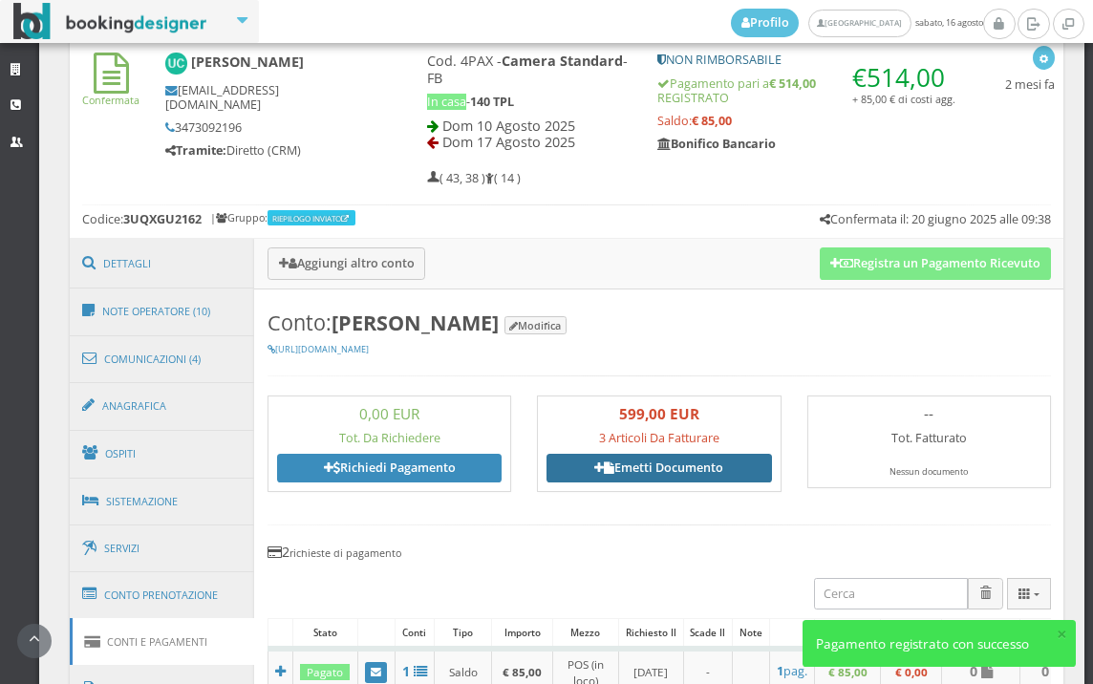
click at [633, 473] on link "Emetti Documento" at bounding box center [659, 468] width 225 height 29
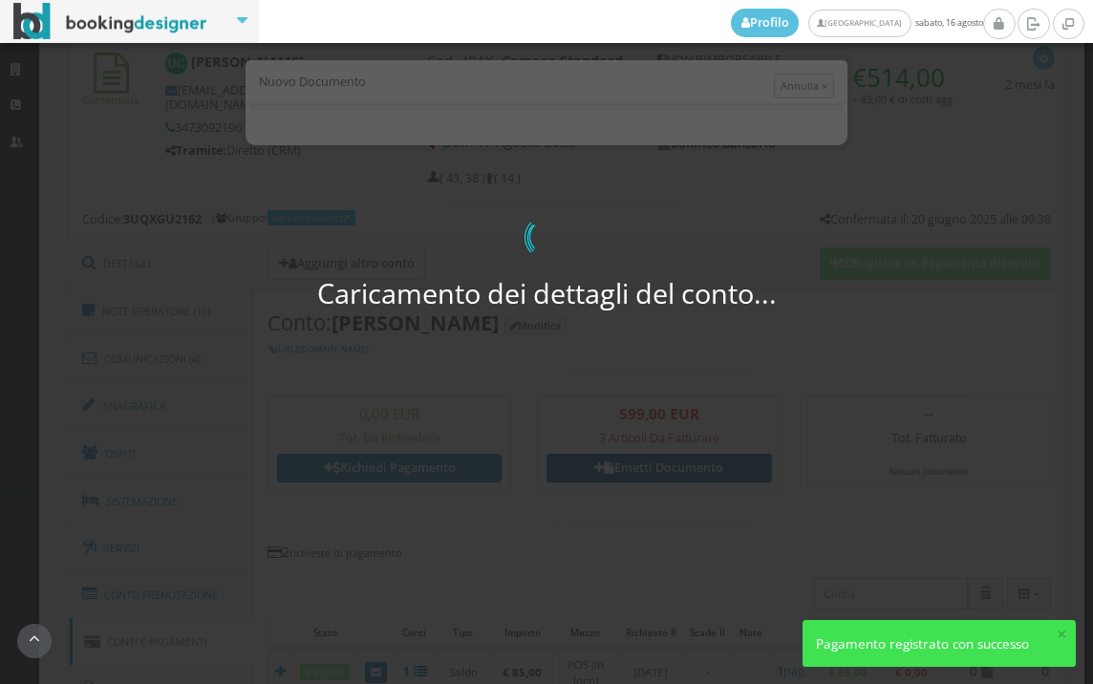
select select "PF"
select select "MARIANO COMENSE"
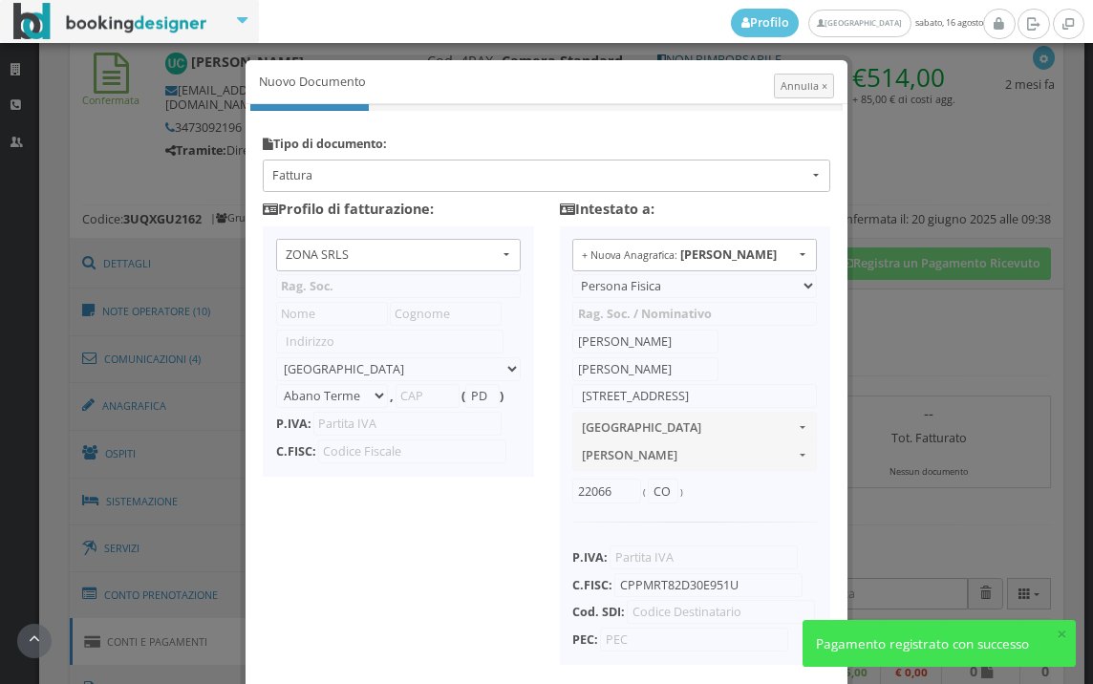
type input "ZONA SRLS"
type input "Vico V Durante, 8"
select select "Frattamaggiore"
type input "80027"
type input "NA"
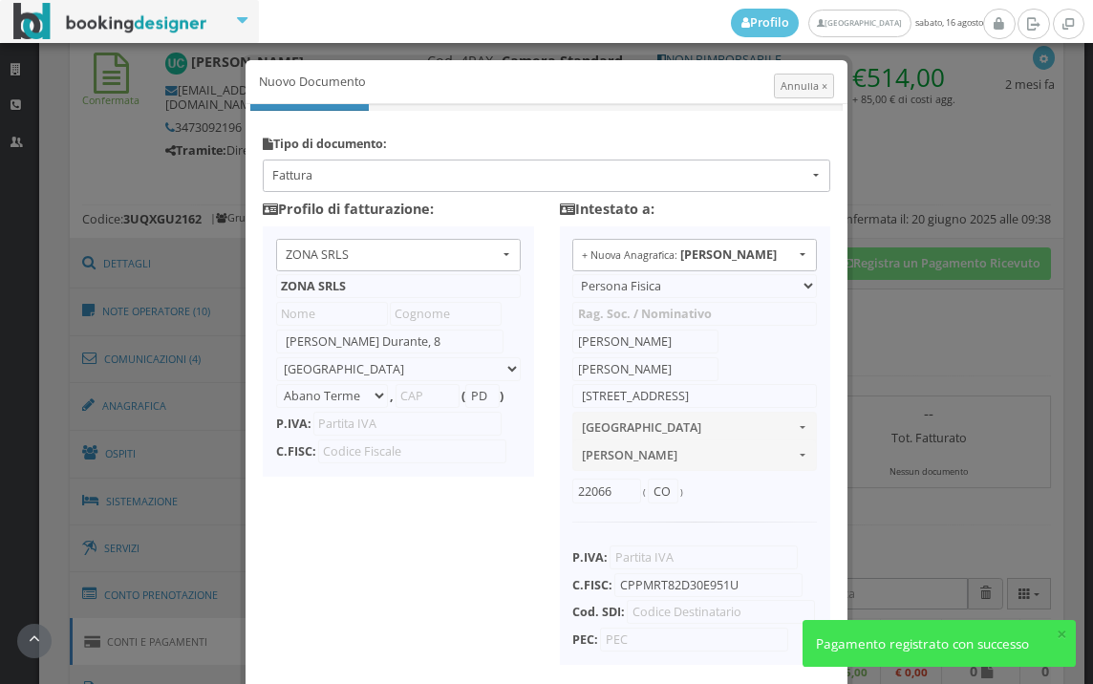
type input "10356321215"
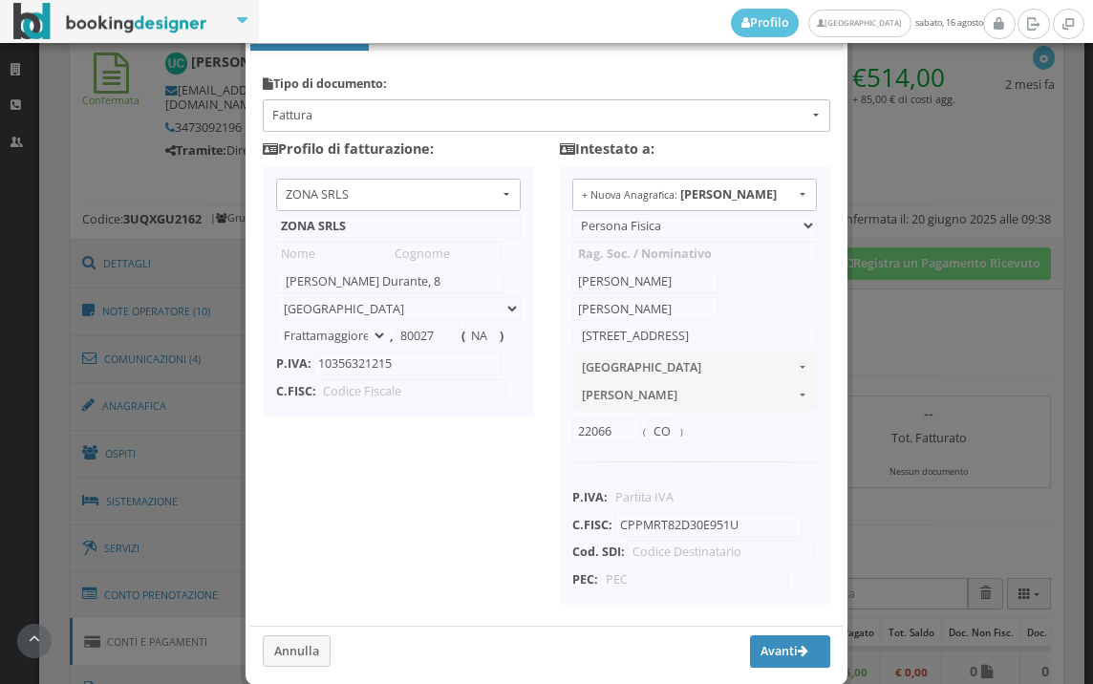
scroll to position [151, 0]
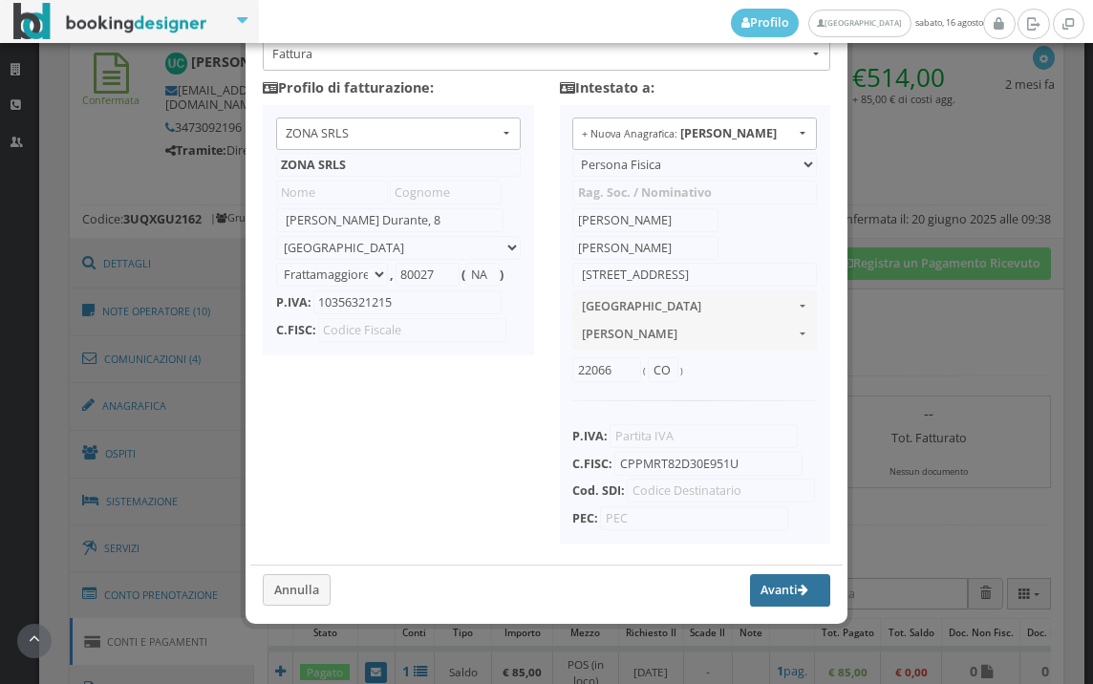
click at [770, 591] on button "Avanti" at bounding box center [790, 590] width 80 height 32
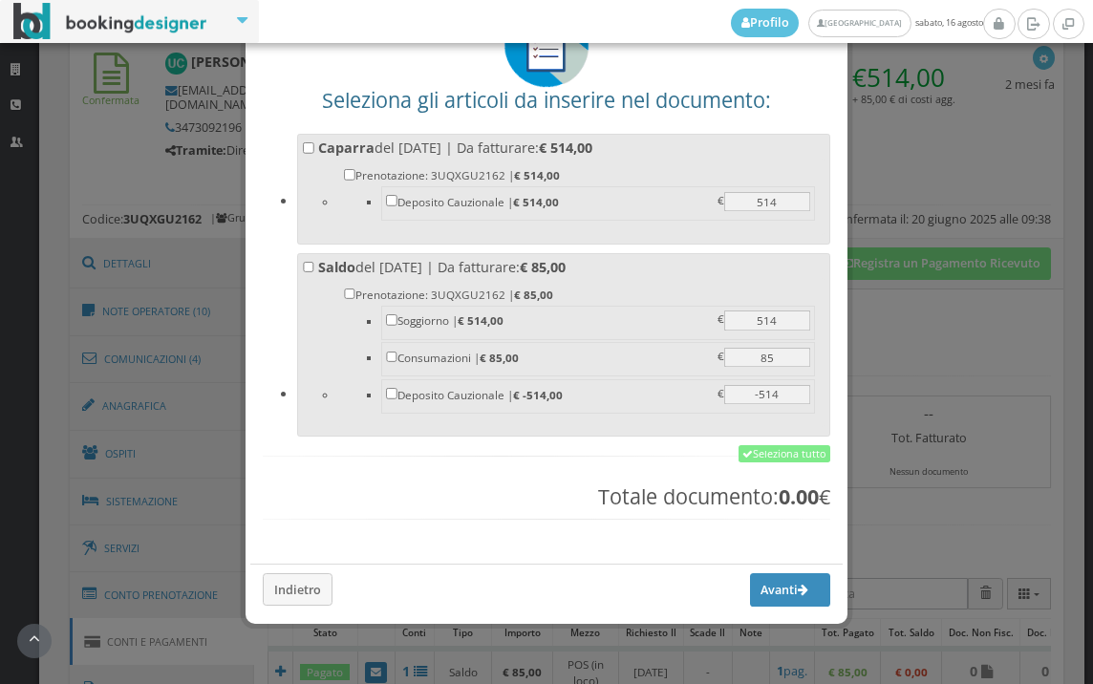
scroll to position [149, 0]
click at [767, 447] on link "Seleziona tutto" at bounding box center [785, 453] width 92 height 17
checkbox input "true"
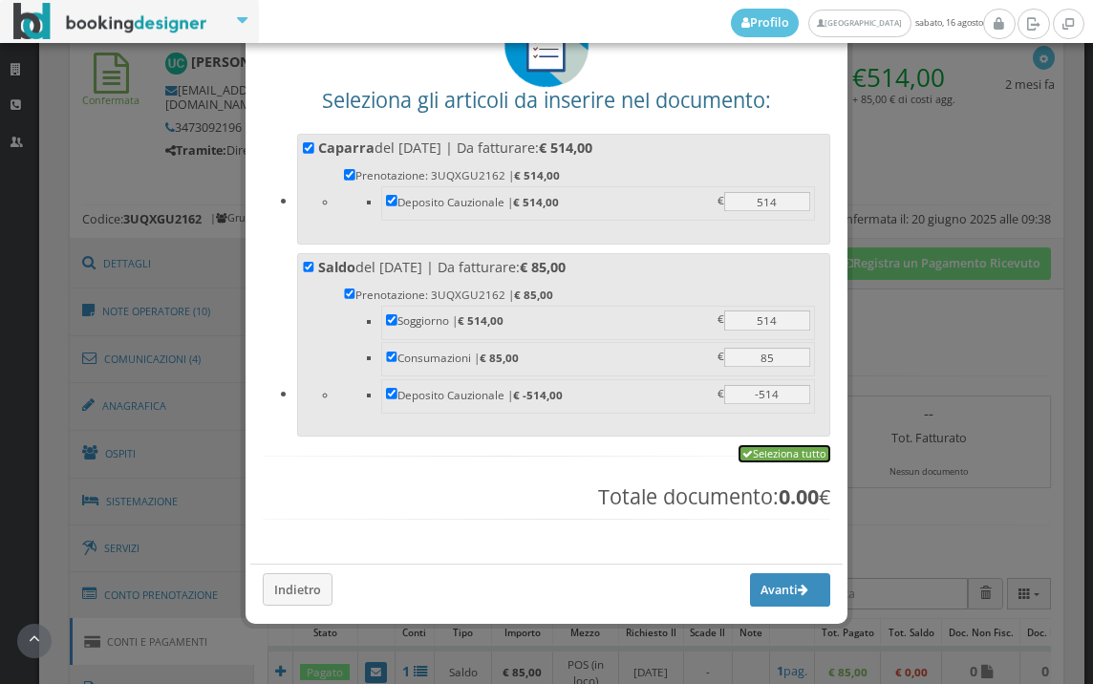
checkbox input "true"
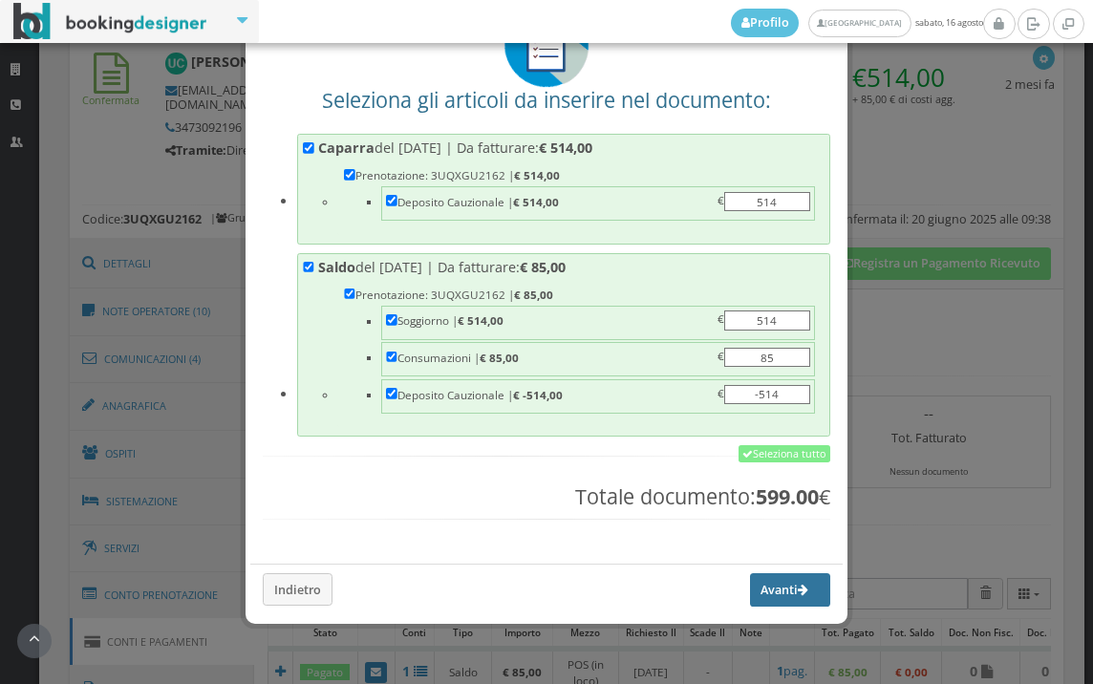
click at [763, 592] on button "Avanti" at bounding box center [790, 589] width 80 height 32
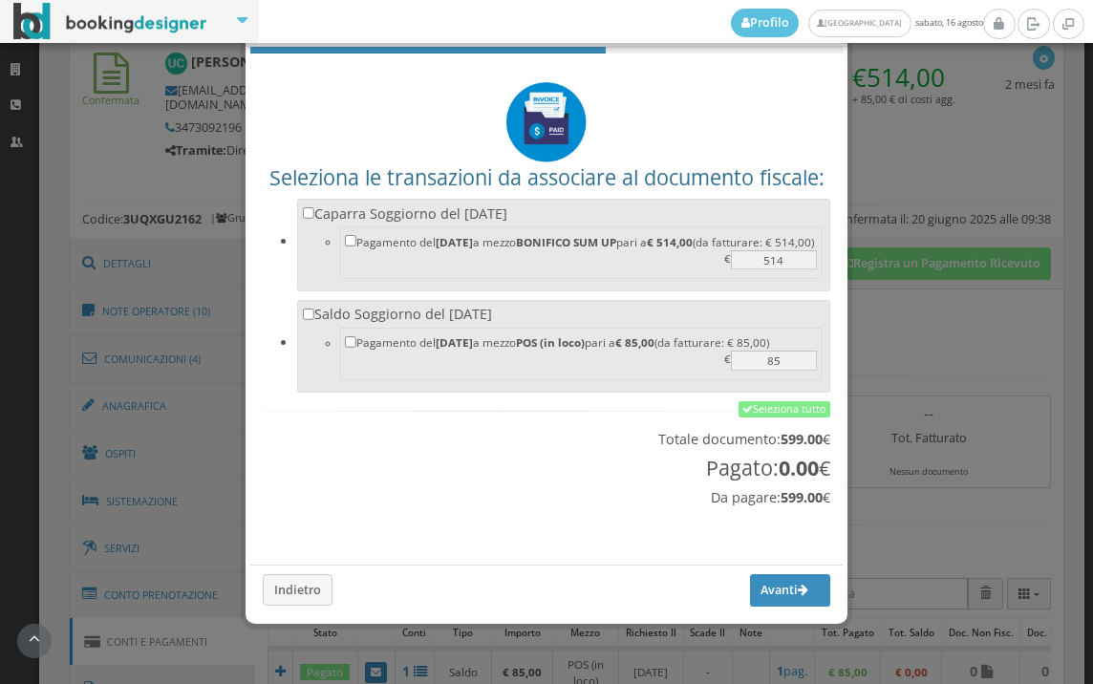
scroll to position [63, 0]
click at [774, 407] on link "Seleziona tutto" at bounding box center [785, 409] width 92 height 17
checkbox input "true"
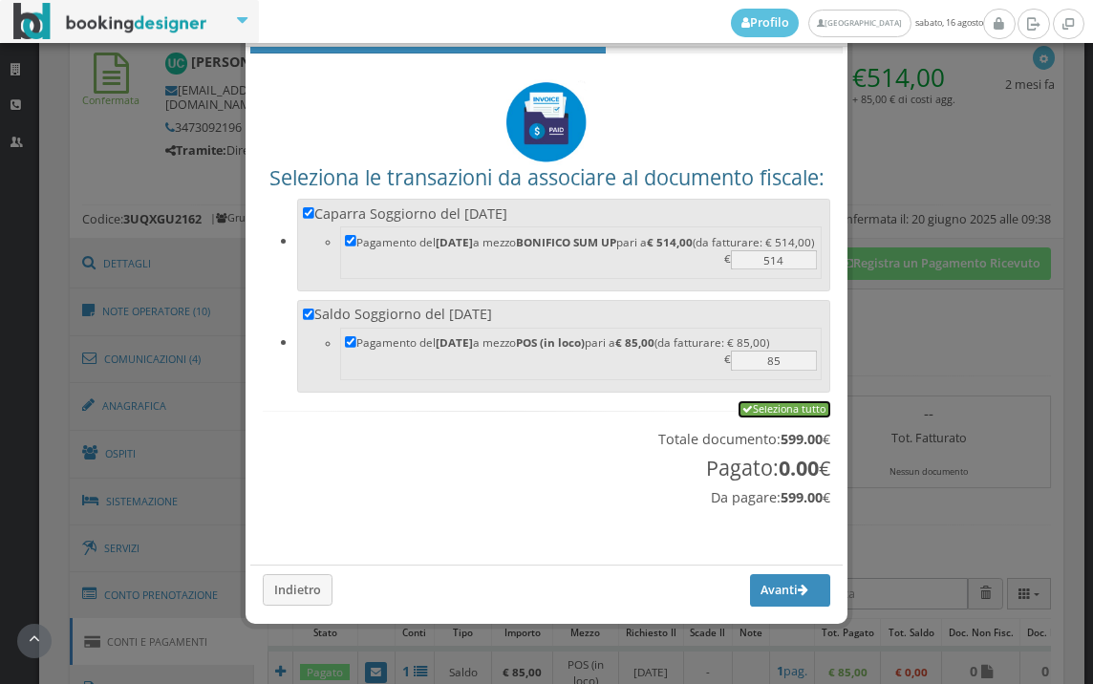
checkbox input "true"
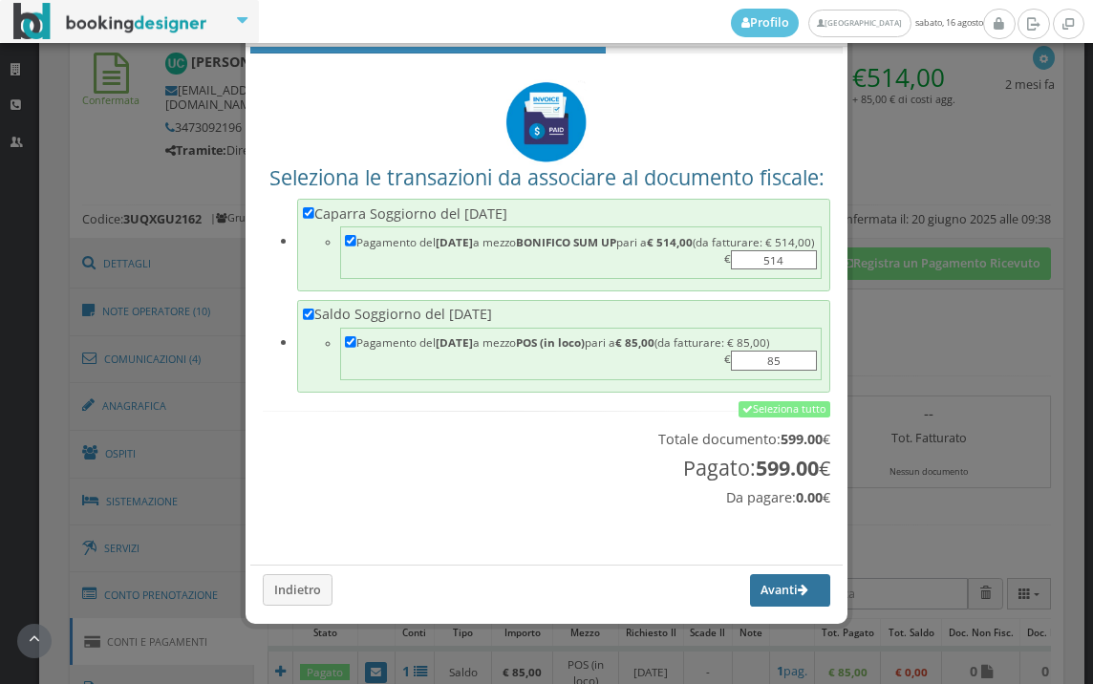
click at [765, 589] on button "Avanti" at bounding box center [790, 590] width 80 height 32
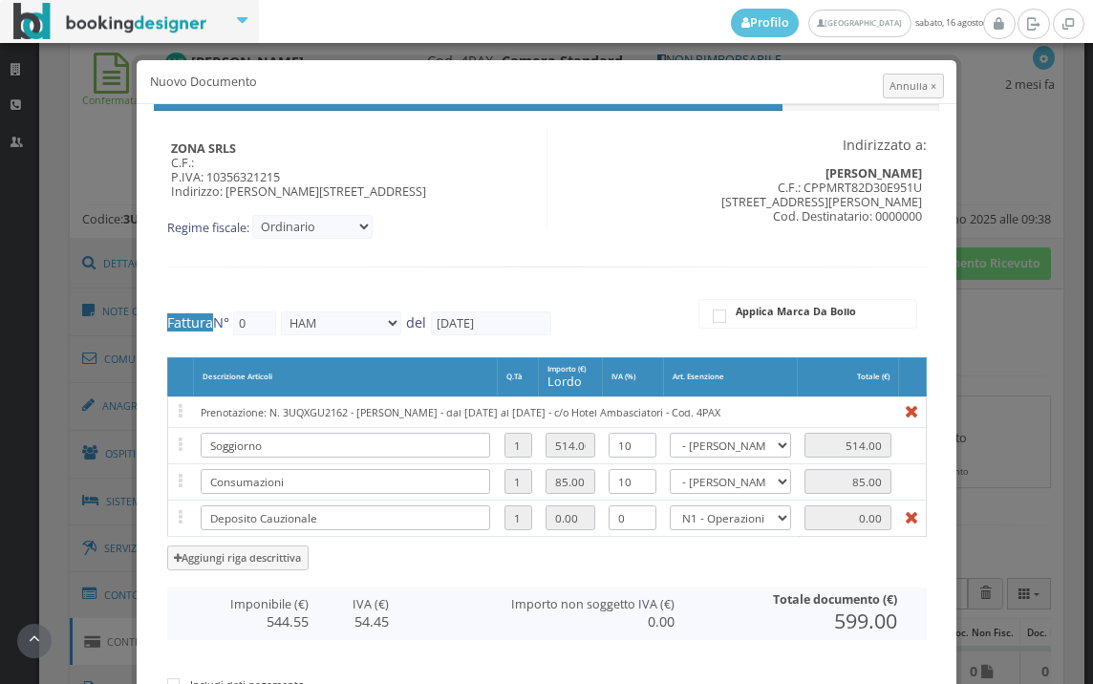
type input "472"
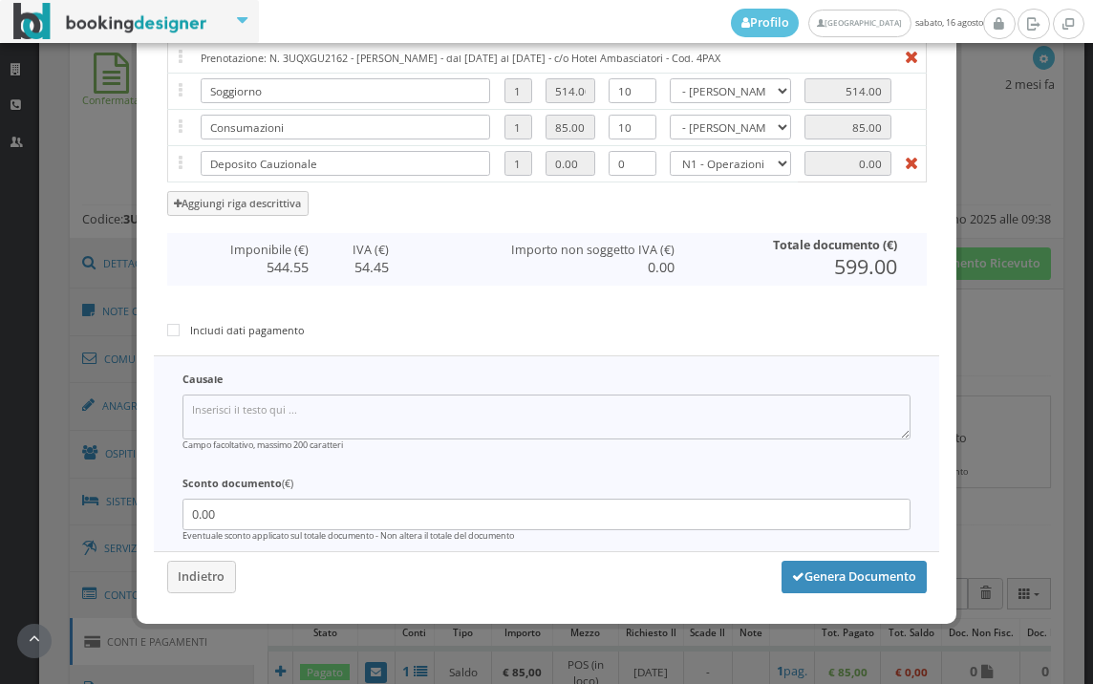
click at [832, 599] on div "ZONA SRLS C.F.: P.IVA: 10356321215 Indirizzo: Vico V Durante, 8 , 80027 Frattam…" at bounding box center [546, 178] width 811 height 857
click at [842, 571] on button "Genera Documento" at bounding box center [854, 577] width 145 height 32
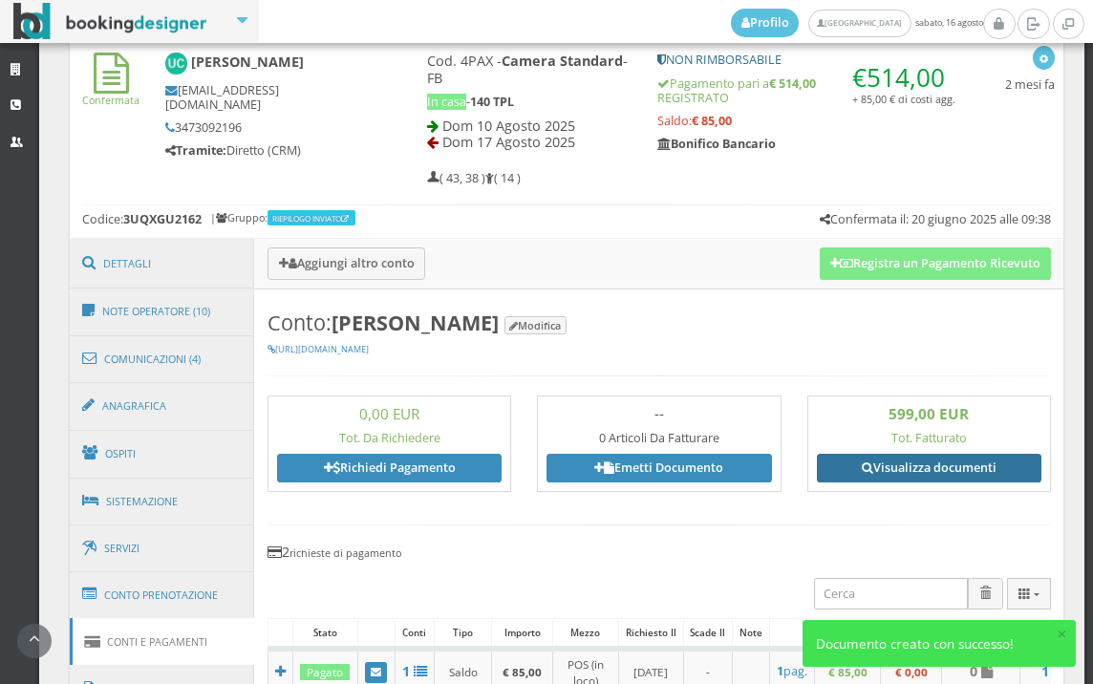
click at [946, 470] on link "Visualizza documenti" at bounding box center [929, 468] width 225 height 29
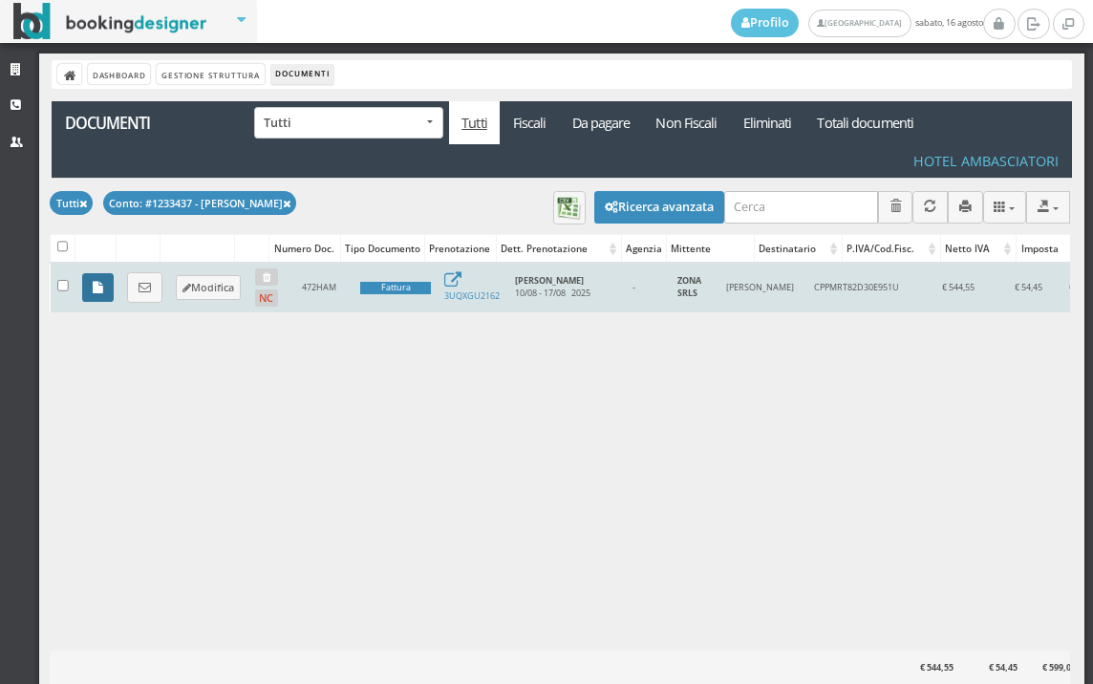
click at [91, 282] on link at bounding box center [98, 287] width 32 height 29
click at [143, 287] on icon at bounding box center [145, 288] width 12 height 12
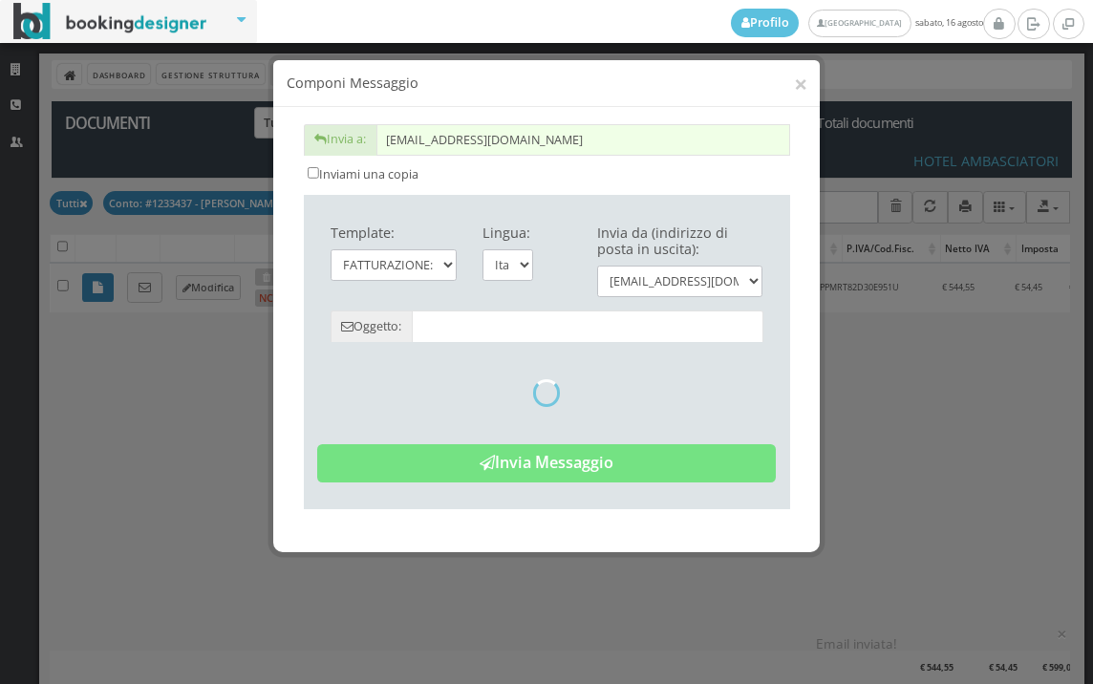
type input "Copia di cortesia: Fattura da ZONA SRLS - n. 472HAM del 16/08/2025"
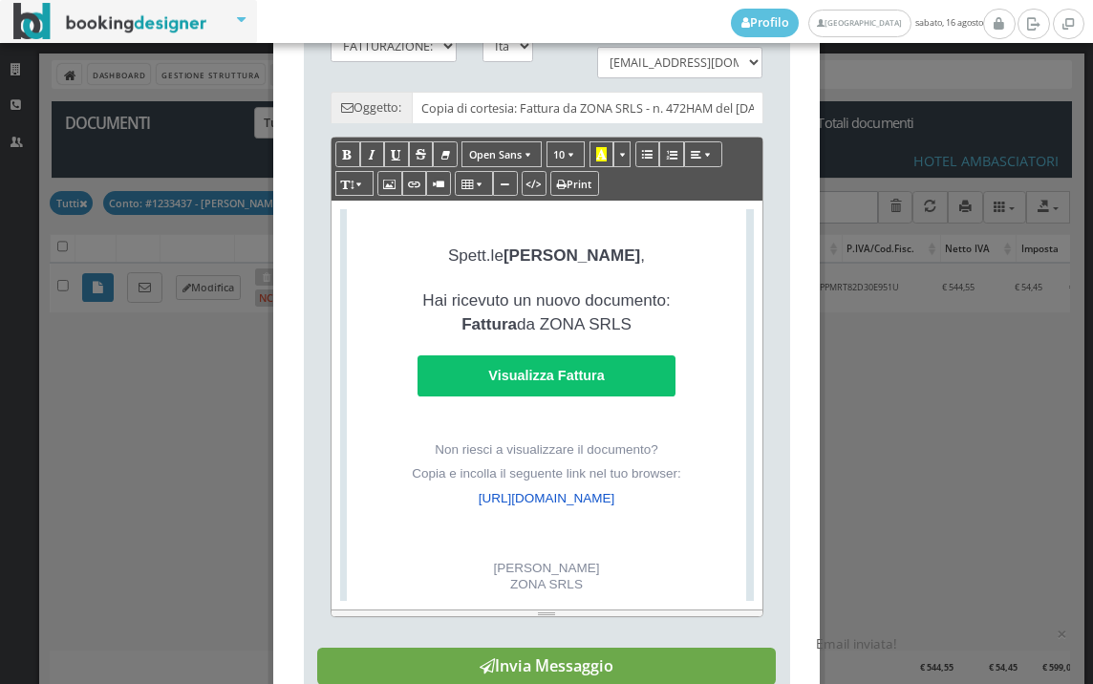
scroll to position [424, 0]
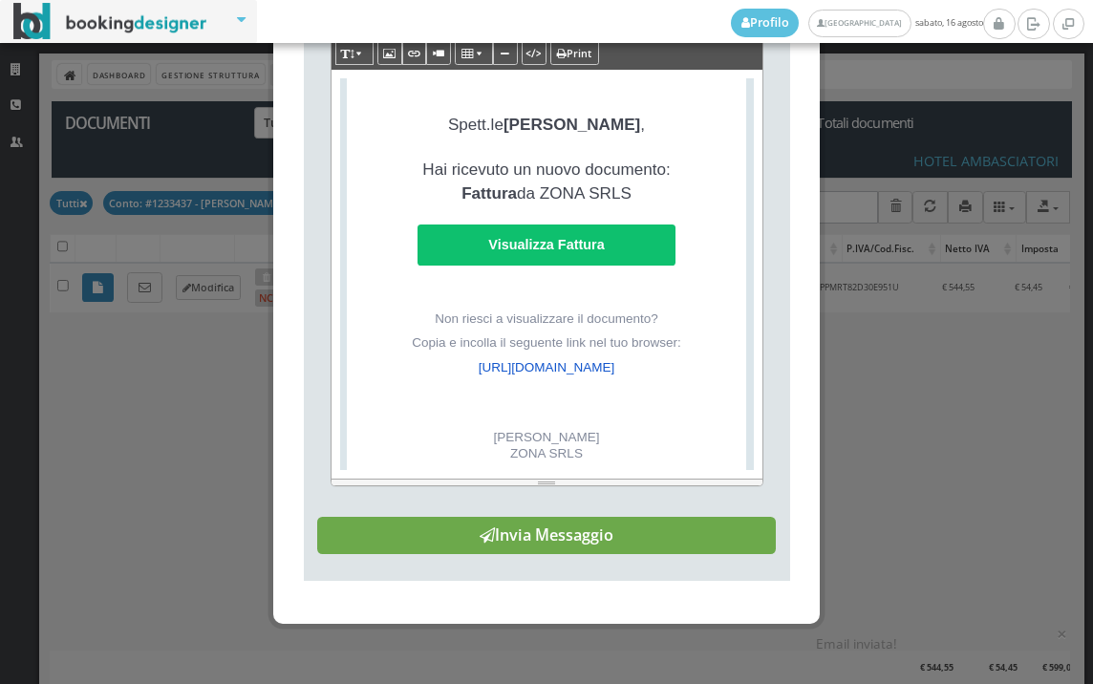
drag, startPoint x: 604, startPoint y: 553, endPoint x: 694, endPoint y: 558, distance: 90.0
click at [610, 552] on button "Invia Messaggio" at bounding box center [546, 536] width 459 height 38
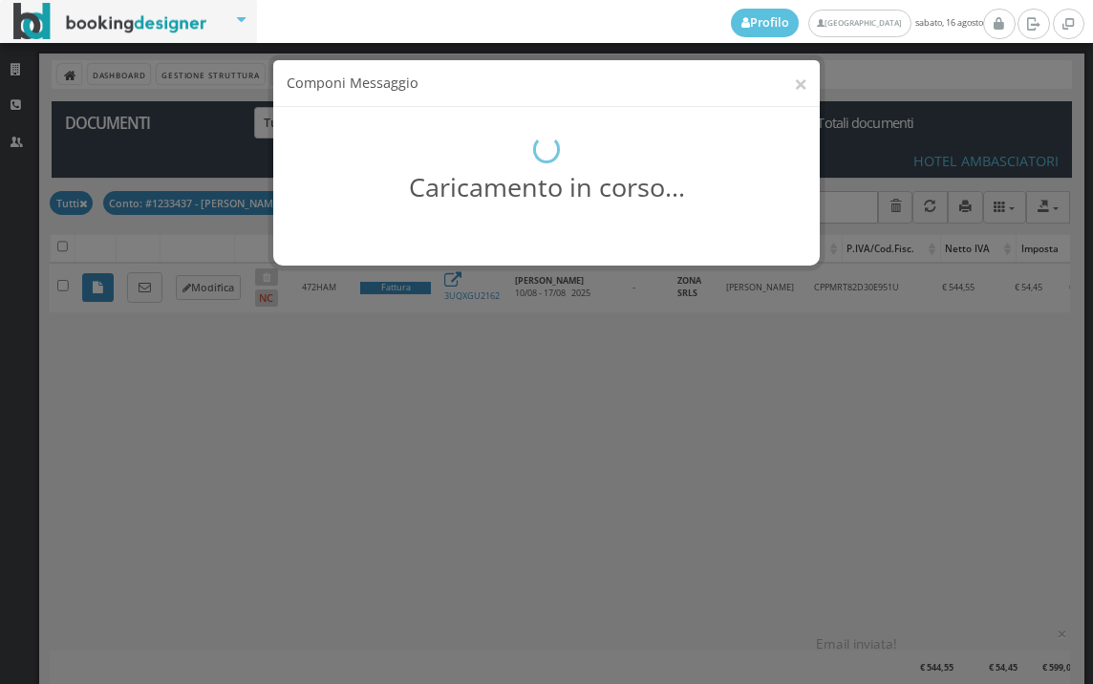
scroll to position [0, 0]
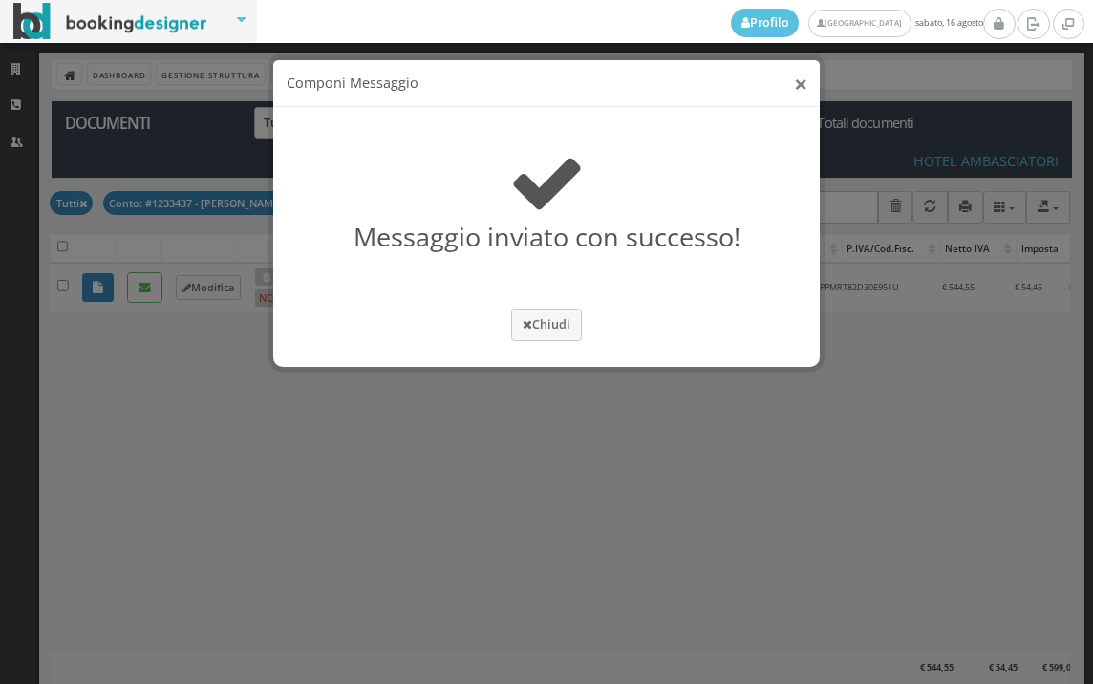
click at [795, 78] on button "×" at bounding box center [800, 84] width 13 height 24
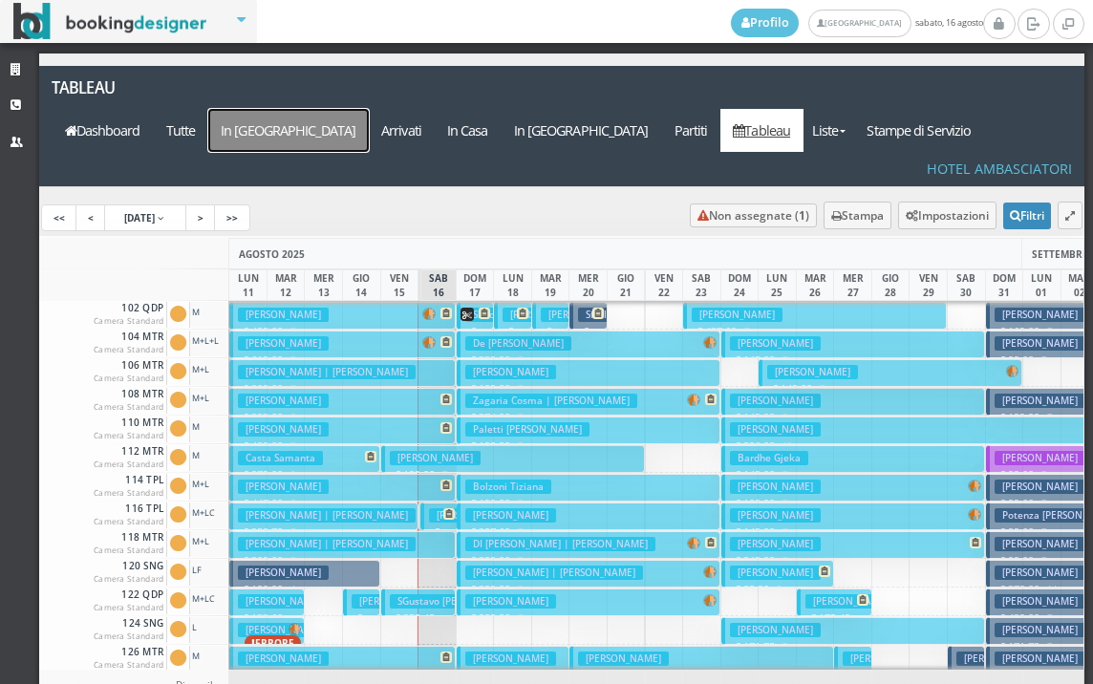
click at [369, 109] on a=pms-arrival-reservations"] "In [GEOGRAPHIC_DATA]" at bounding box center [288, 130] width 161 height 43
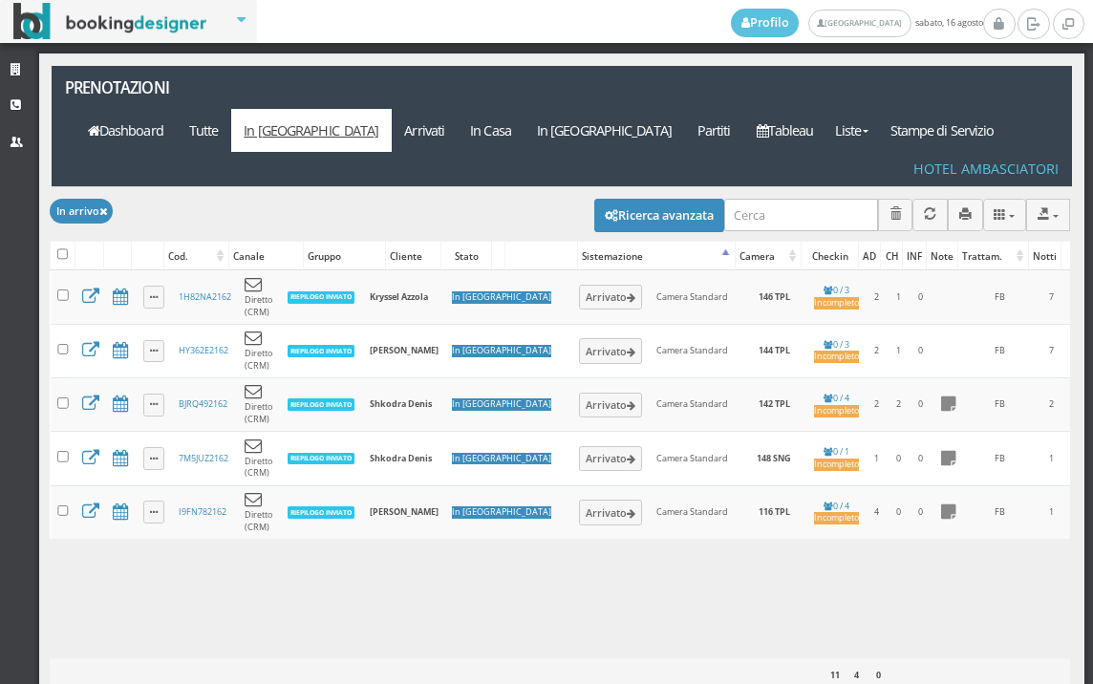
scroll to position [68, 0]
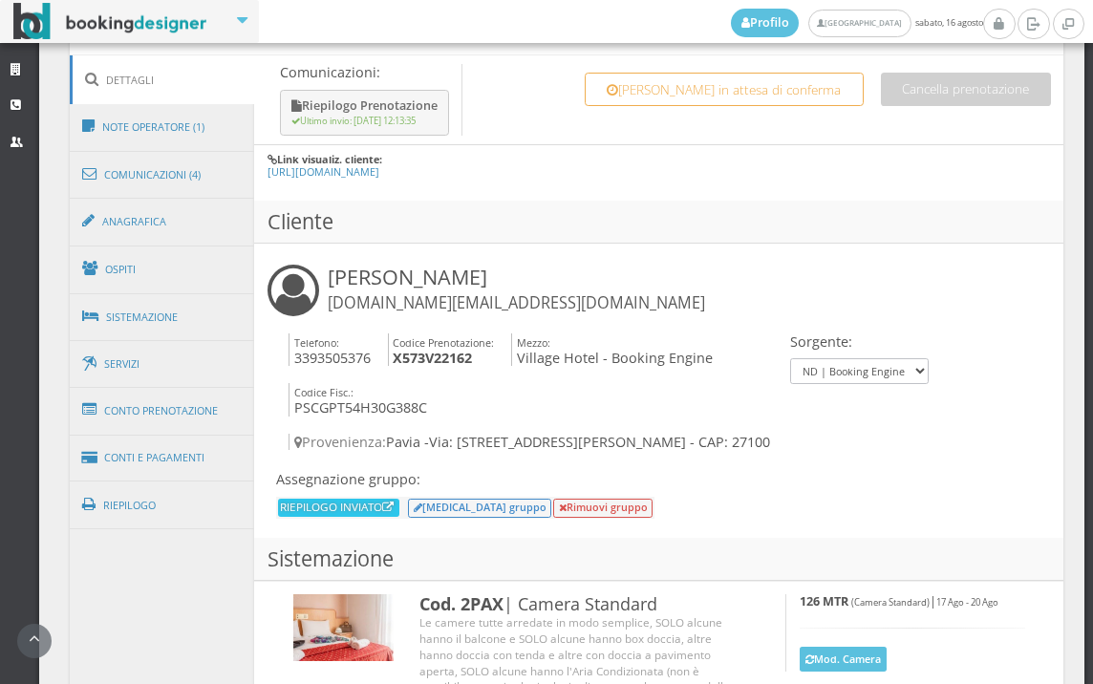
scroll to position [1062, 0]
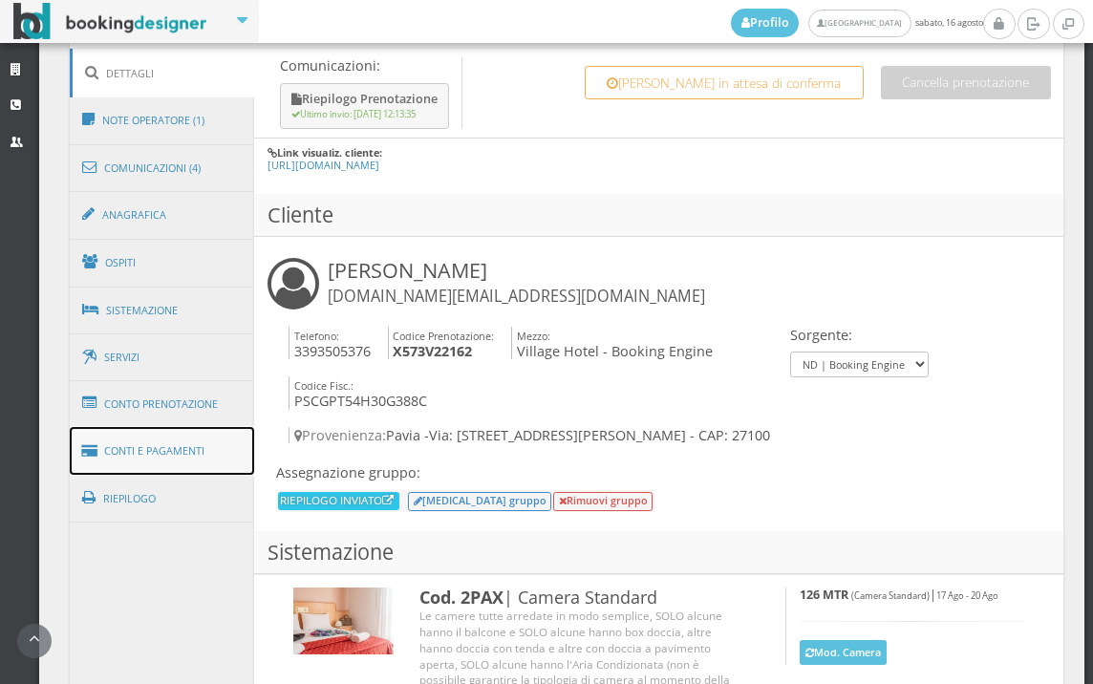
click at [195, 455] on link "Conti e Pagamenti" at bounding box center [162, 451] width 185 height 49
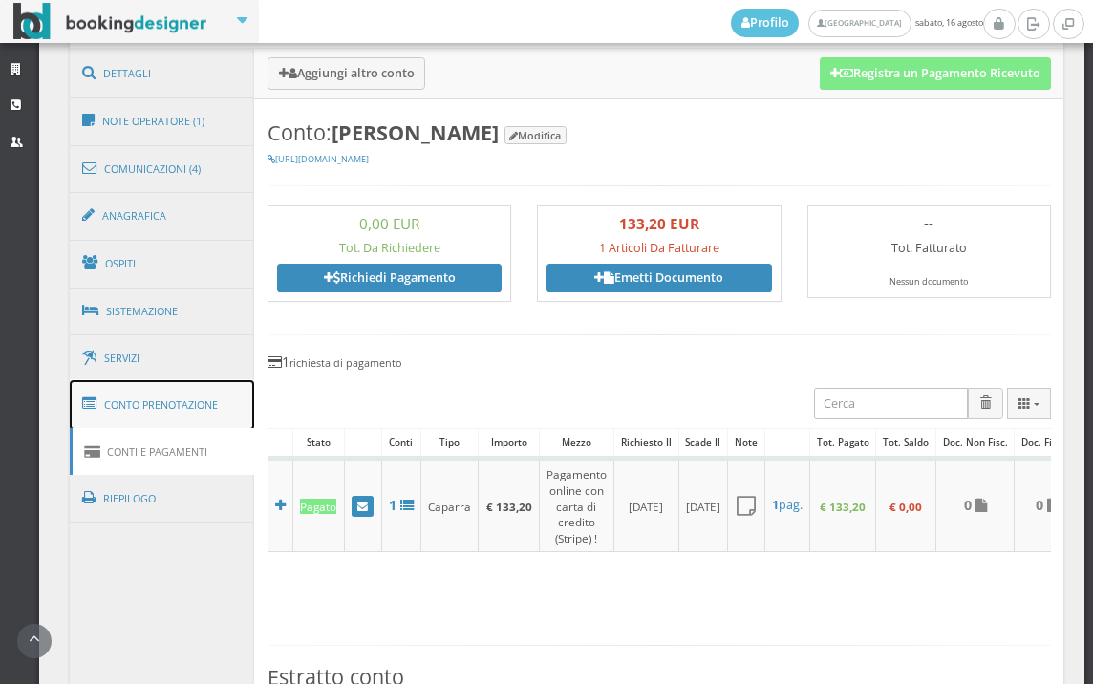
click at [192, 412] on link "Conto Prenotazione" at bounding box center [162, 405] width 185 height 50
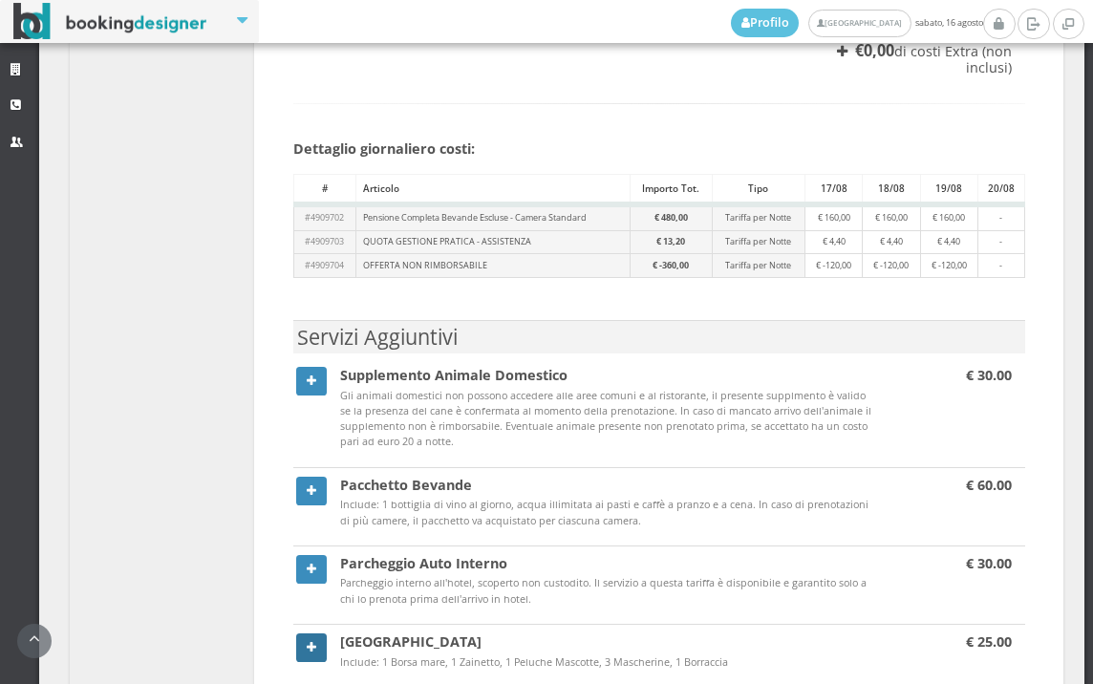
scroll to position [1885, 0]
